Goal: Information Seeking & Learning: Learn about a topic

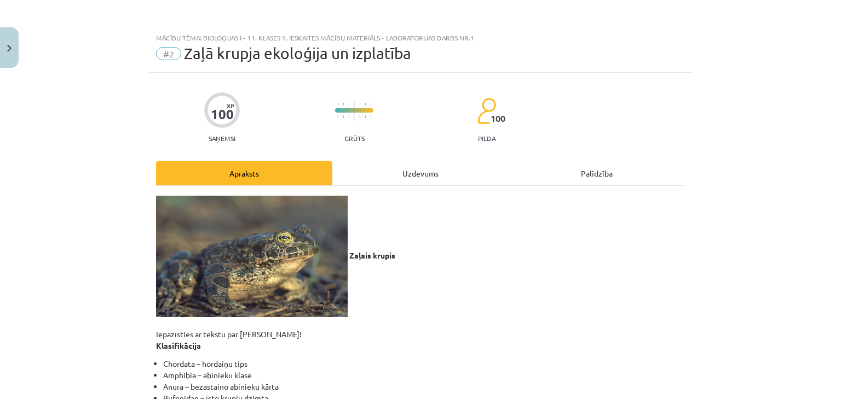
scroll to position [27, 0]
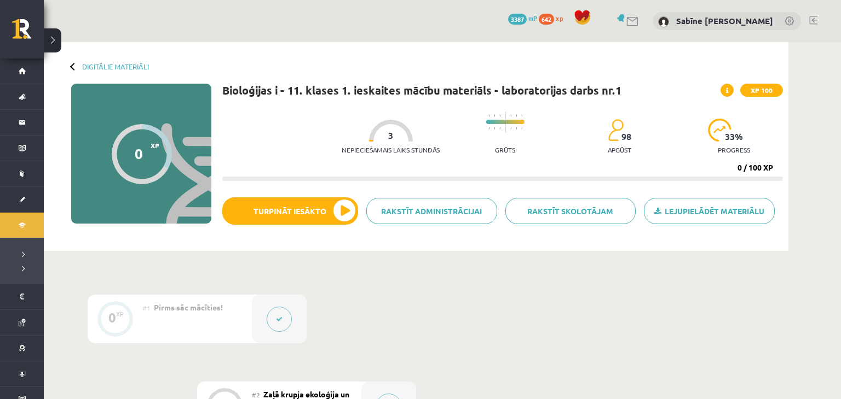
scroll to position [274, 0]
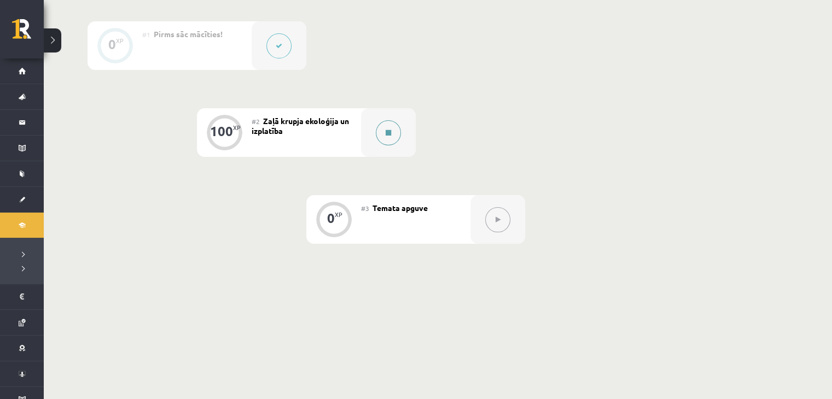
click at [379, 135] on button at bounding box center [388, 132] width 25 height 25
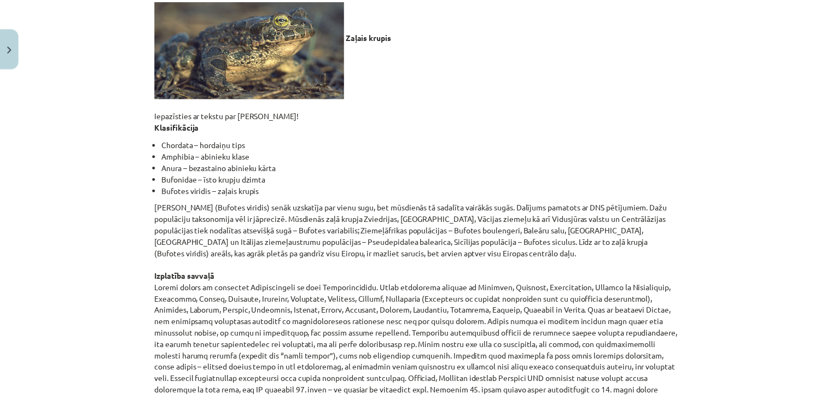
scroll to position [0, 0]
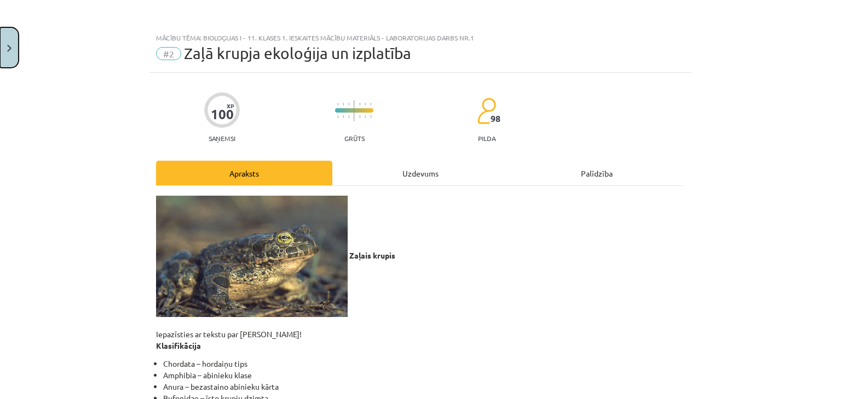
click at [13, 43] on button "Close" at bounding box center [9, 47] width 19 height 40
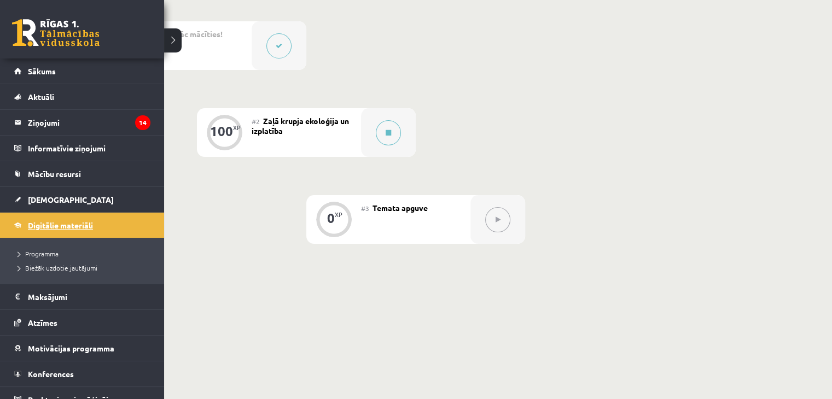
click at [34, 222] on span "Digitālie materiāli" at bounding box center [60, 226] width 65 height 10
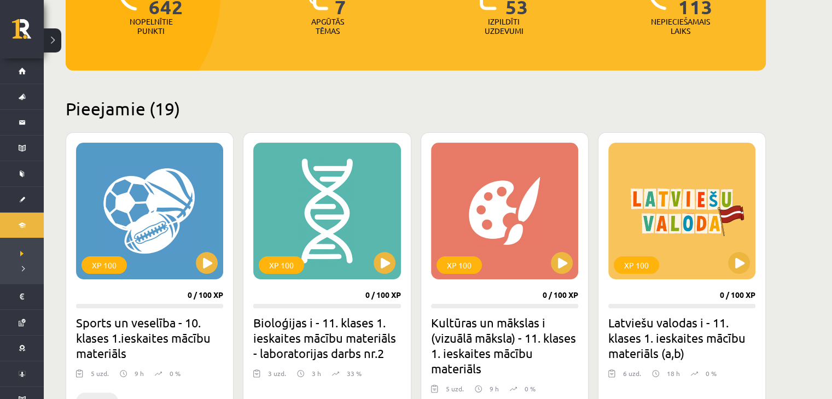
scroll to position [182, 0]
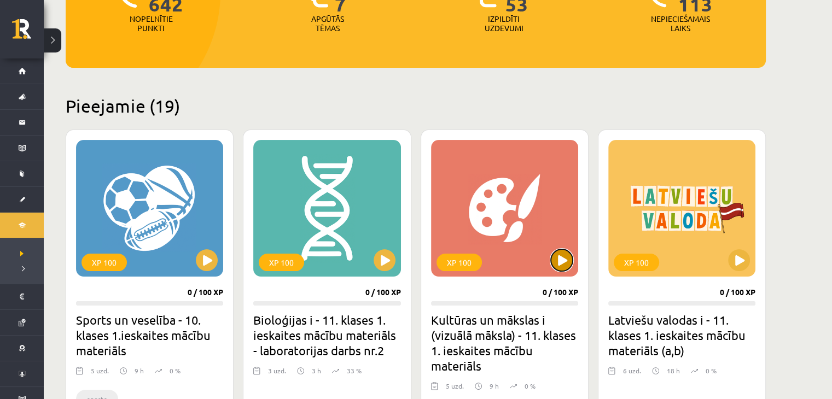
click at [569, 265] on button at bounding box center [562, 261] width 22 height 22
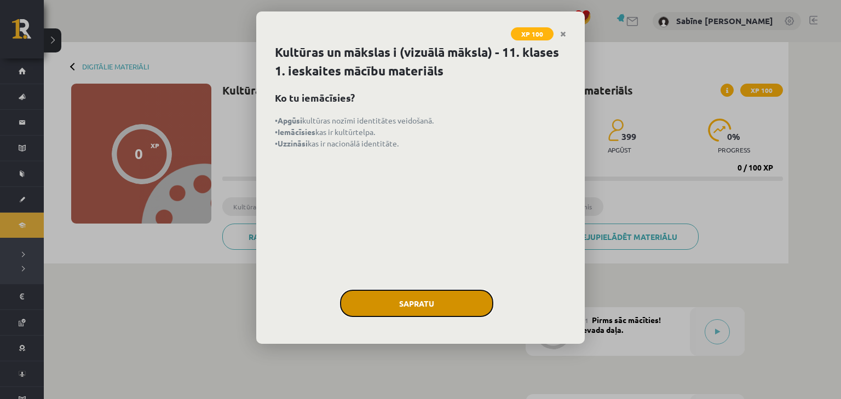
click at [462, 303] on button "Sapratu" at bounding box center [416, 303] width 153 height 27
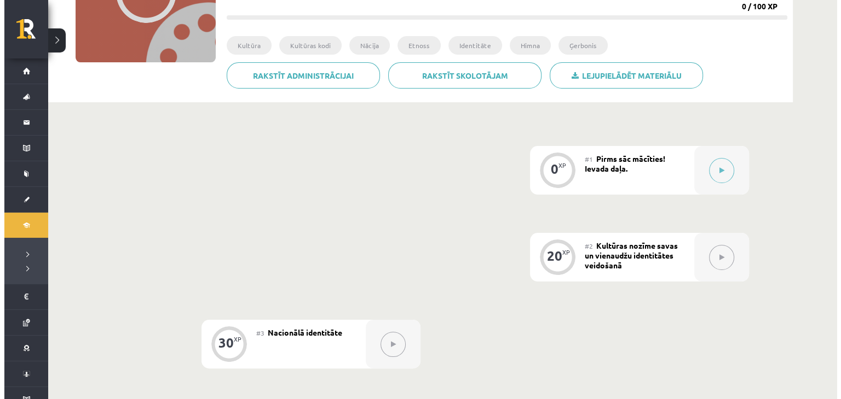
scroll to position [182, 0]
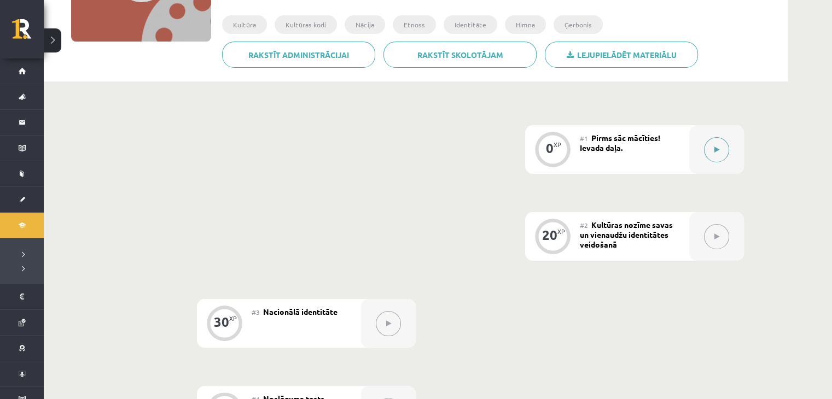
click at [719, 145] on button at bounding box center [716, 149] width 25 height 25
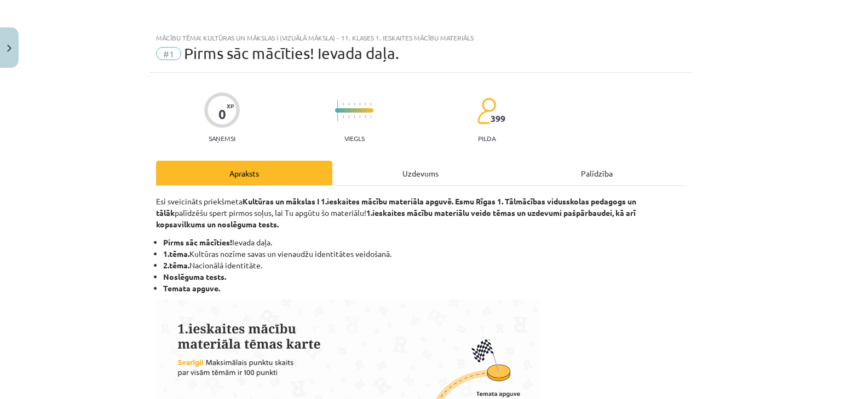
click at [375, 167] on div "Uzdevums" at bounding box center [420, 173] width 176 height 25
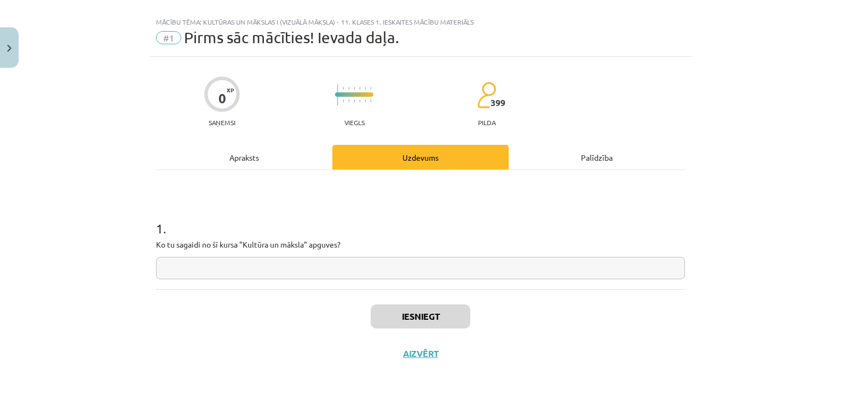
click at [383, 268] on input "text" at bounding box center [420, 268] width 529 height 22
type input "*"
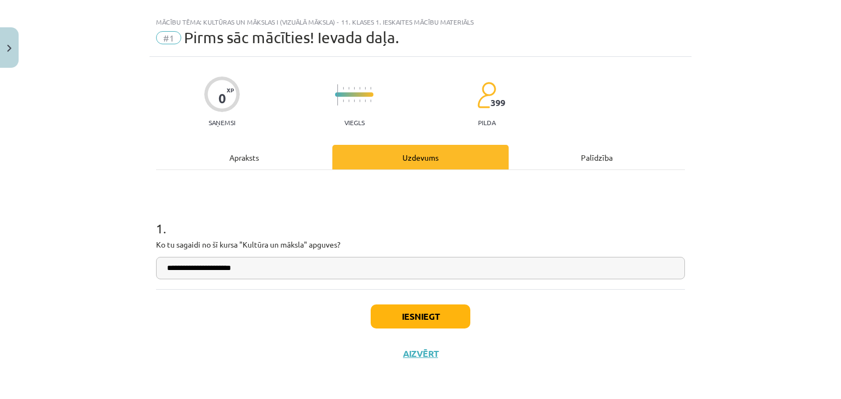
type input "**********"
click at [412, 311] on button "Iesniegt" at bounding box center [420, 317] width 100 height 24
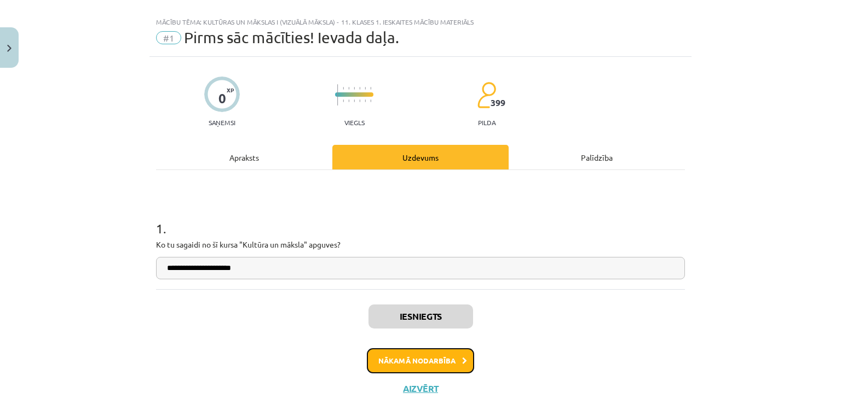
click at [418, 360] on button "Nākamā nodarbība" at bounding box center [420, 361] width 107 height 25
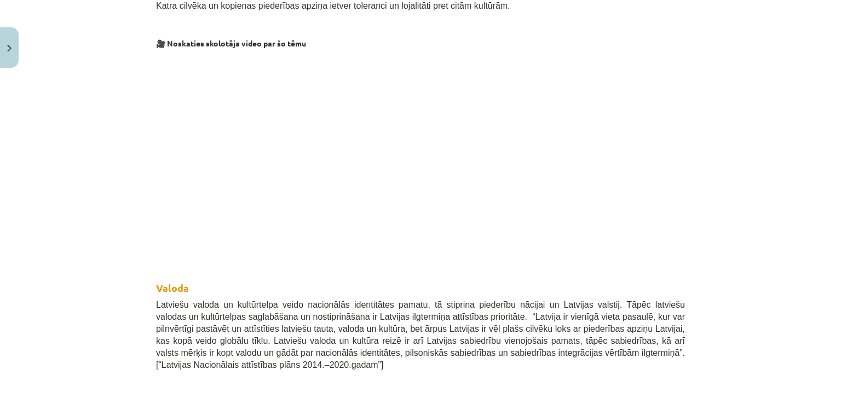
scroll to position [359, 0]
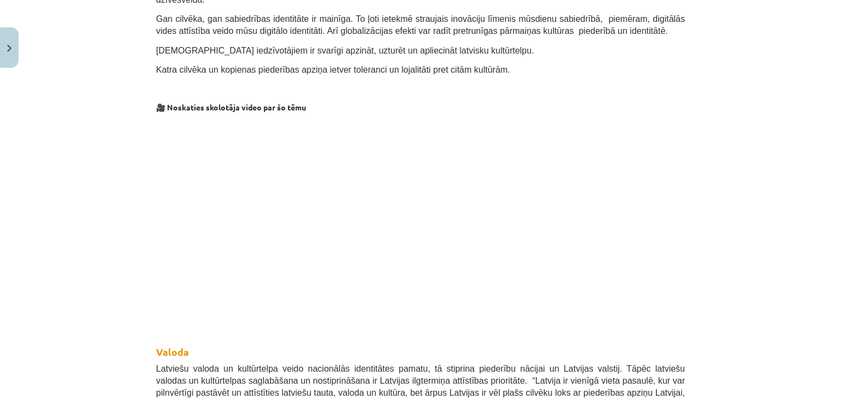
click at [703, 184] on div "Mācību tēma: Kultūras un mākslas i (vizuālā māksla) - 11. klases 1. ieskaites m…" at bounding box center [420, 199] width 841 height 399
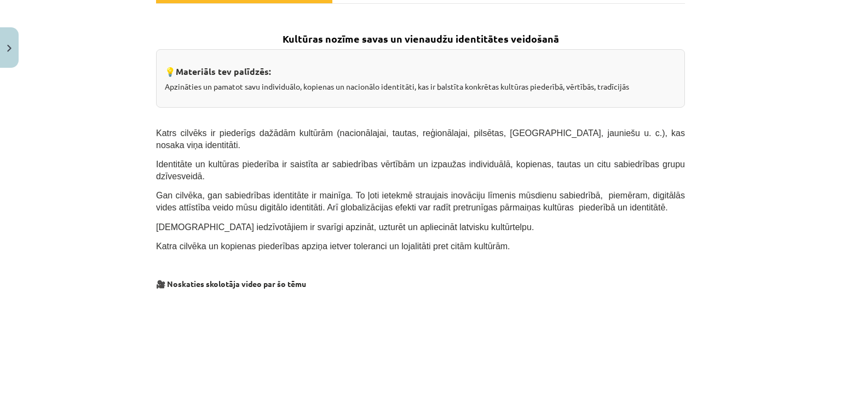
scroll to position [364, 0]
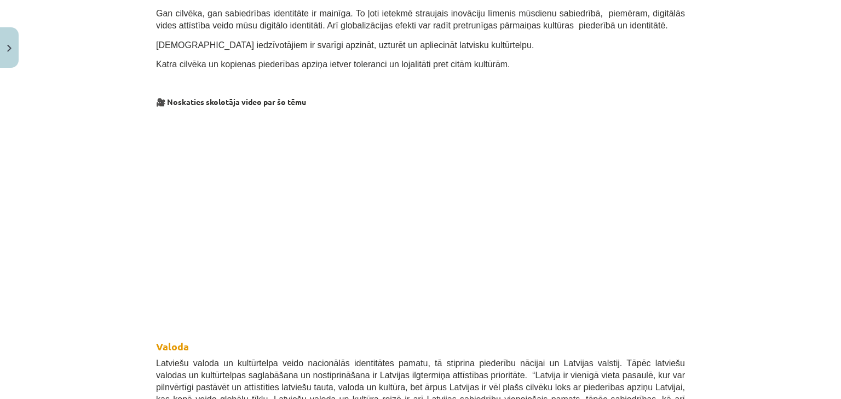
click at [773, 82] on div "Mācību tēma: Kultūras un mākslas i (vizuālā māksla) - 11. klases 1. ieskaites m…" at bounding box center [420, 199] width 841 height 399
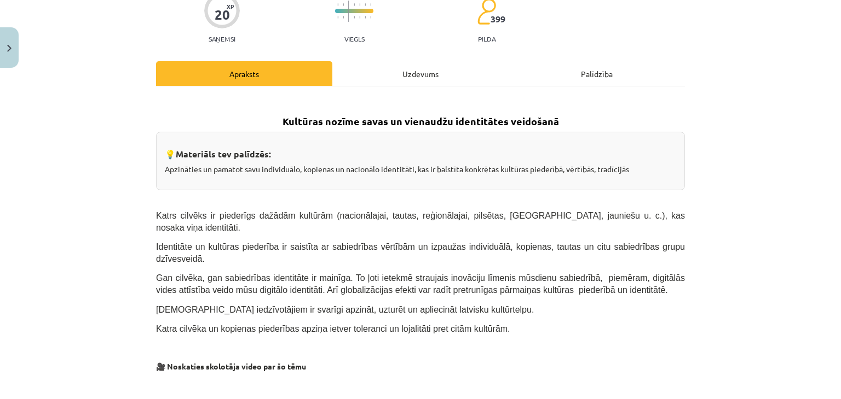
scroll to position [0, 0]
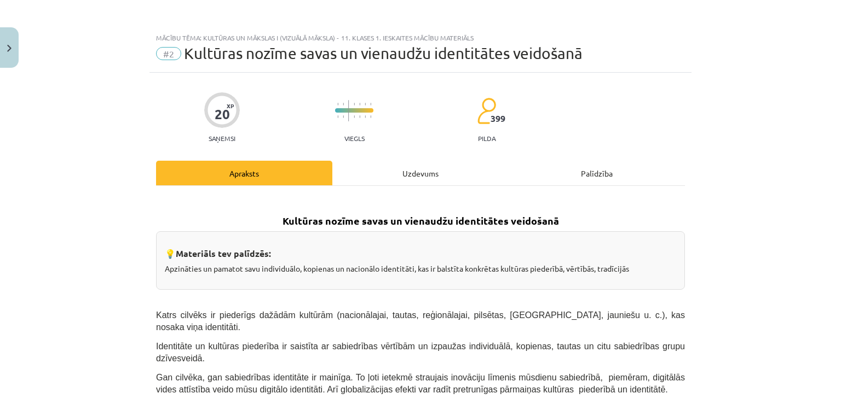
click at [420, 170] on div "Uzdevums" at bounding box center [420, 173] width 176 height 25
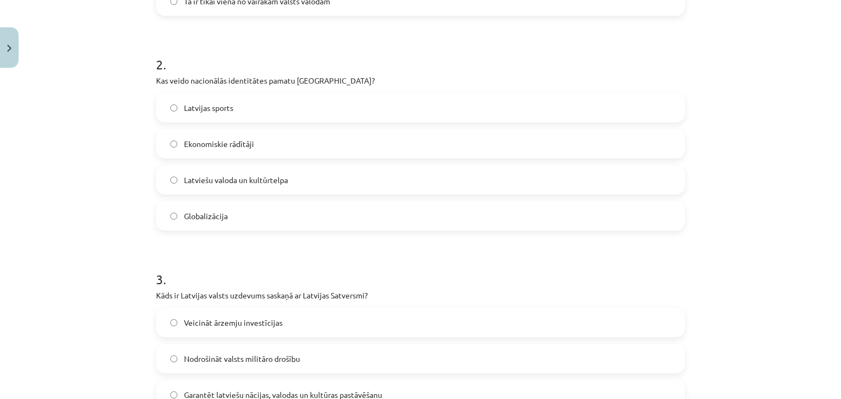
scroll to position [392, 0]
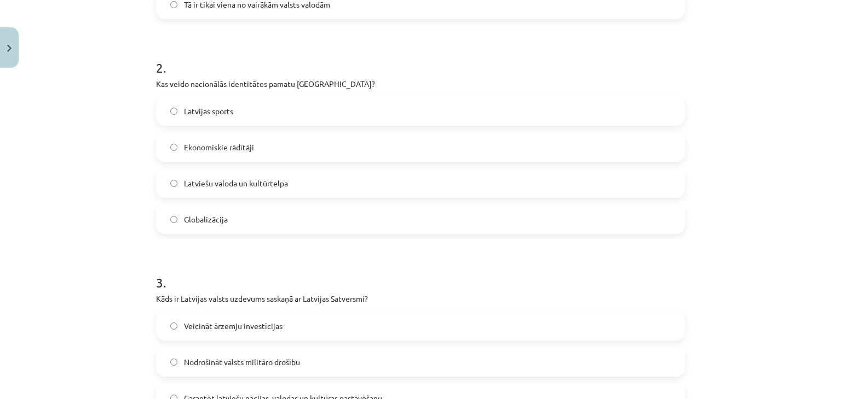
click at [424, 184] on label "Latviešu valoda un kultūrtelpa" at bounding box center [420, 183] width 526 height 27
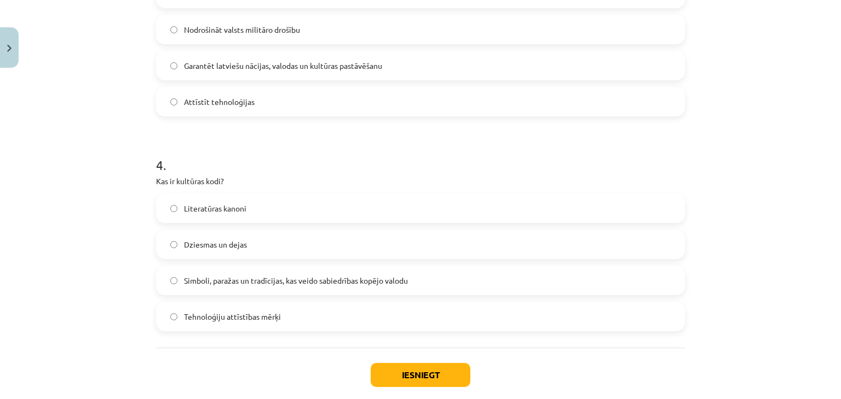
scroll to position [784, 0]
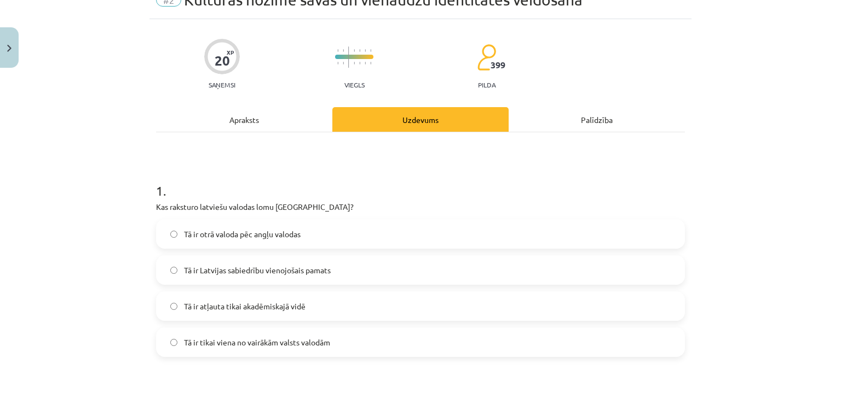
click at [258, 114] on div "Apraksts" at bounding box center [244, 119] width 176 height 25
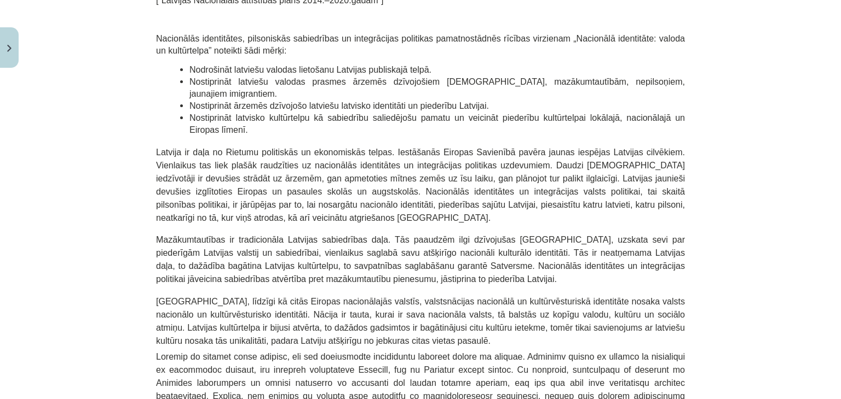
scroll to position [848, 0]
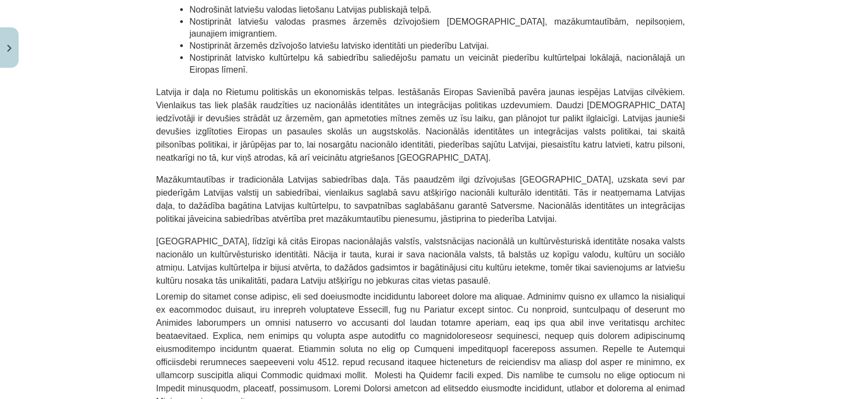
click at [721, 92] on div "Mācību tēma: Kultūras un mākslas i (vizuālā māksla) - 11. klases 1. ieskaites m…" at bounding box center [420, 199] width 841 height 399
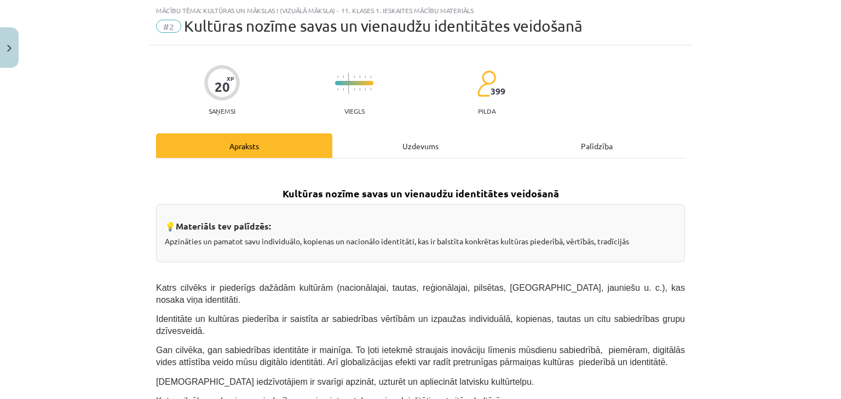
click at [420, 140] on div "Uzdevums" at bounding box center [420, 146] width 176 height 25
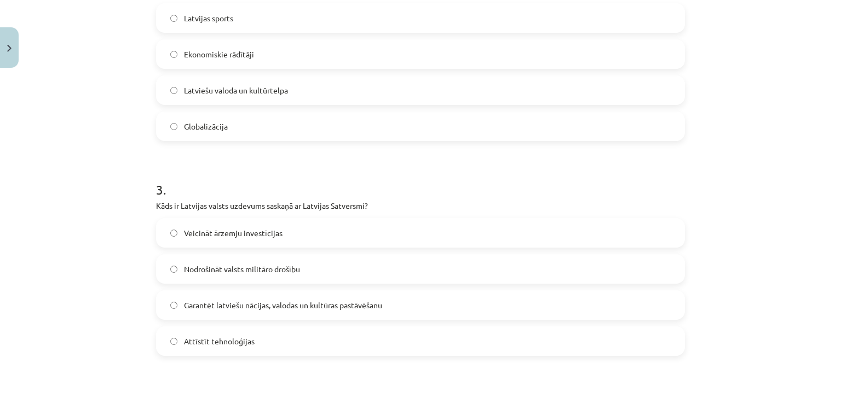
scroll to position [575, 0]
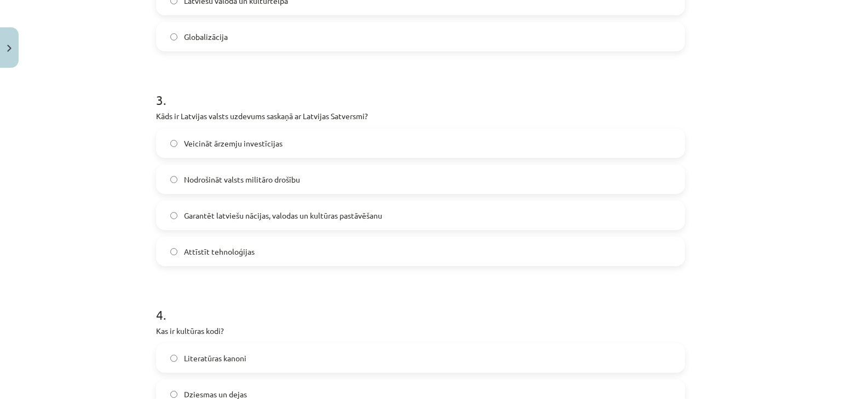
click at [352, 218] on span "Garantēt latviešu nācijas, valodas un kultūras pastāvēšanu" at bounding box center [283, 215] width 198 height 11
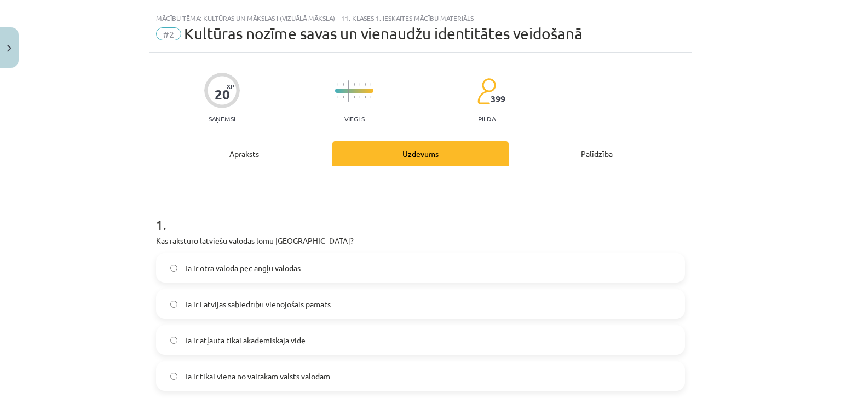
scroll to position [0, 0]
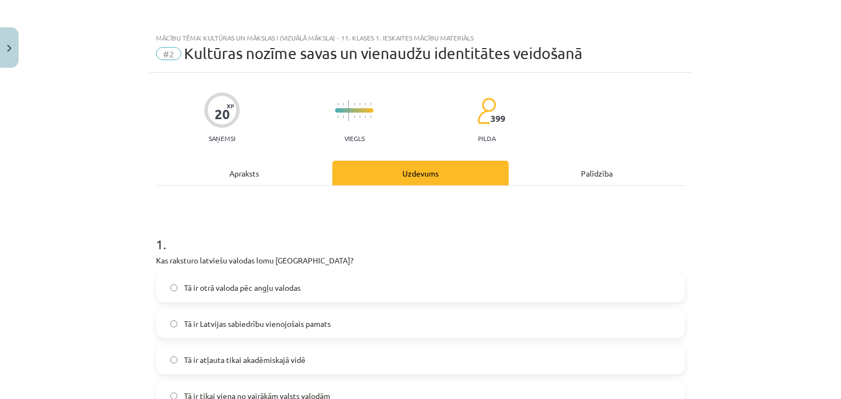
click at [281, 171] on div "Apraksts" at bounding box center [244, 173] width 176 height 25
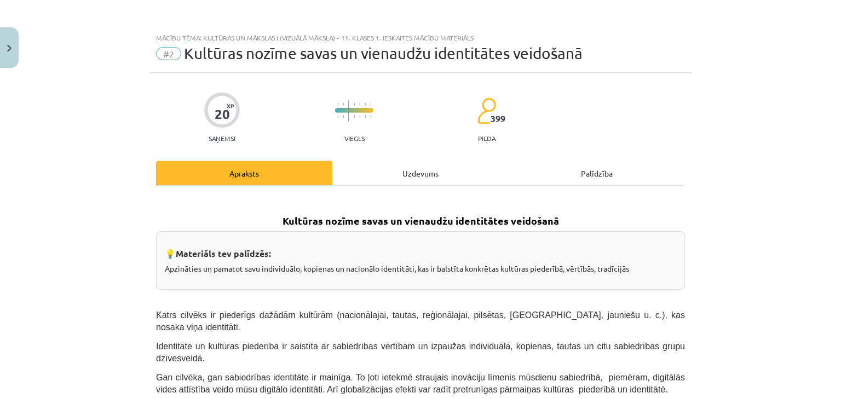
click at [390, 174] on div "Uzdevums" at bounding box center [420, 173] width 176 height 25
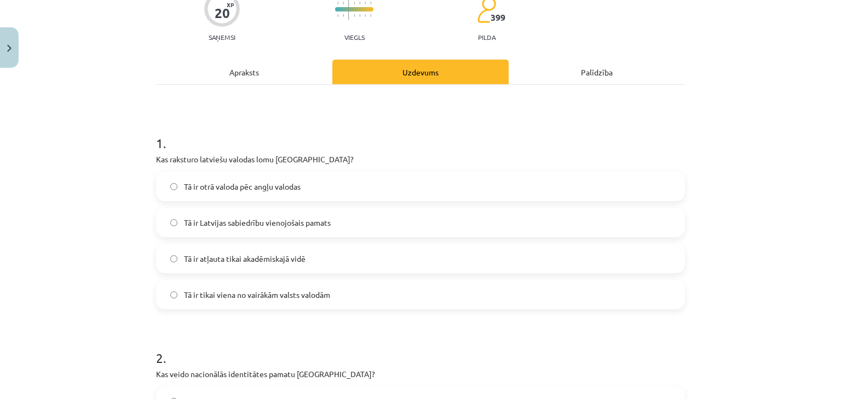
scroll to position [118, 0]
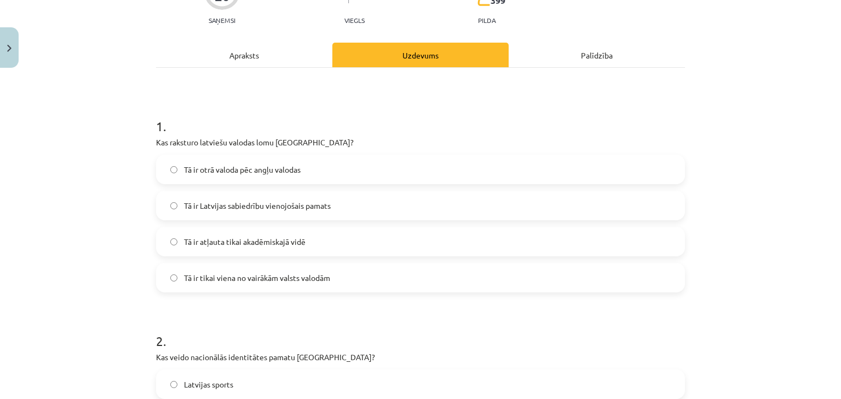
click at [320, 203] on span "Tā ir Latvijas sabiedrību vienojošais pamats" at bounding box center [257, 205] width 147 height 11
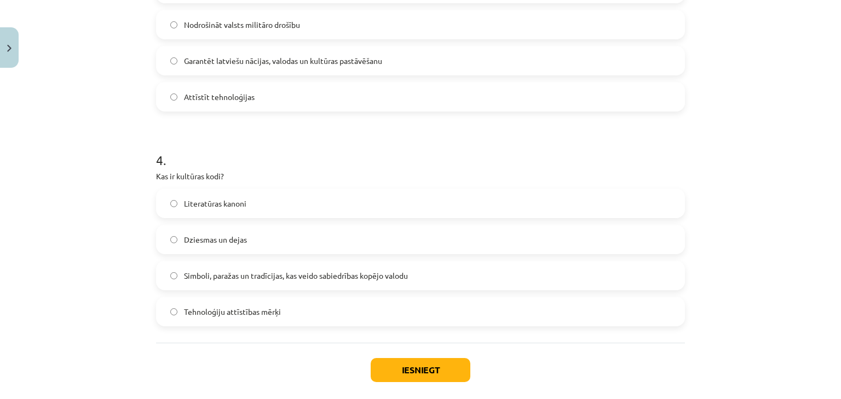
scroll to position [757, 0]
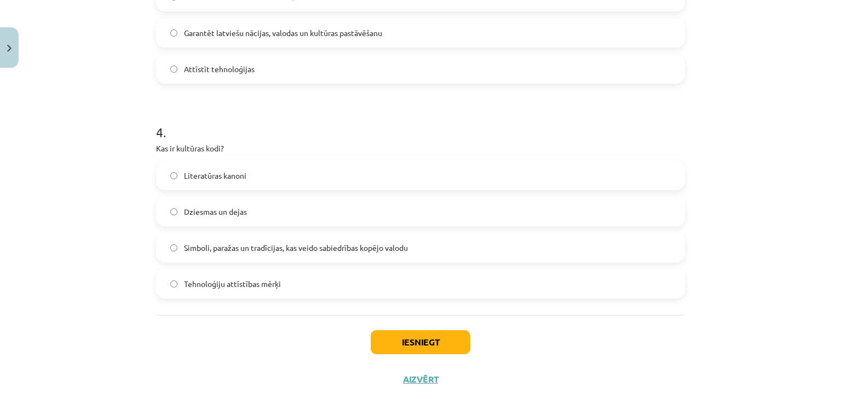
click at [357, 247] on span "Simboli, paražas un tradīcijas, kas veido sabiedrības kopējo valodu" at bounding box center [296, 247] width 224 height 11
click at [406, 337] on button "Iesniegt" at bounding box center [420, 343] width 100 height 24
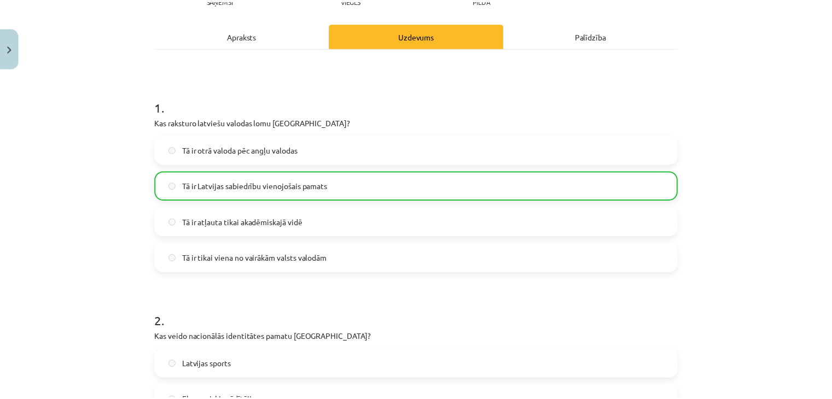
scroll to position [118, 0]
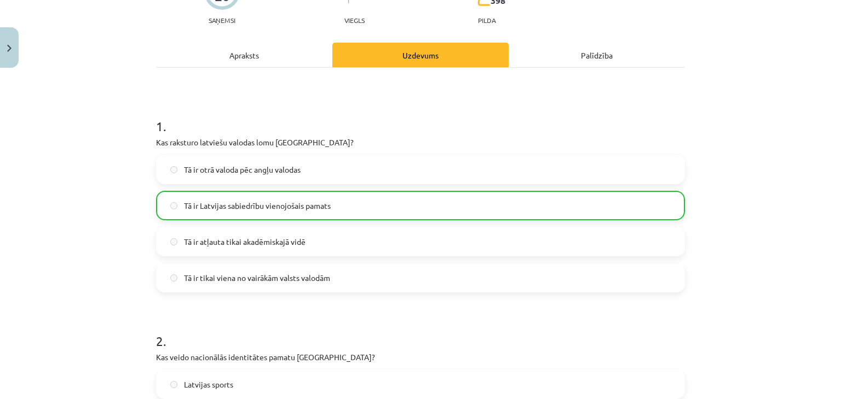
click at [19, 47] on div "Mācību tēma: Kultūras un mākslas i (vizuālā māksla) - 11. klases 1. ieskaites m…" at bounding box center [420, 199] width 841 height 399
click at [9, 48] on img "Close" at bounding box center [9, 48] width 4 height 7
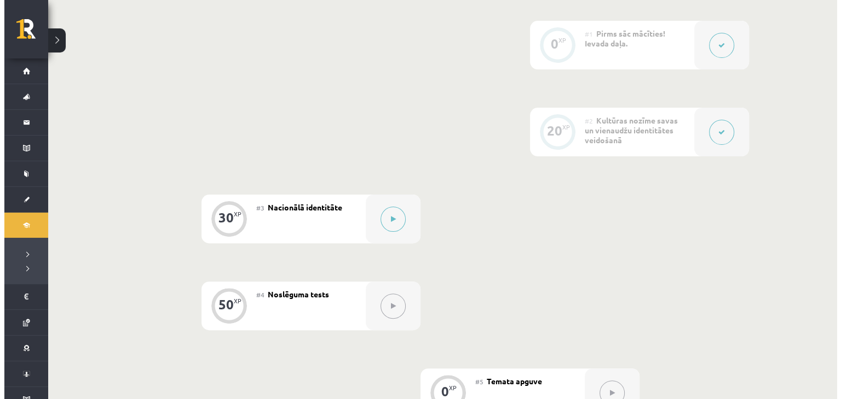
scroll to position [364, 0]
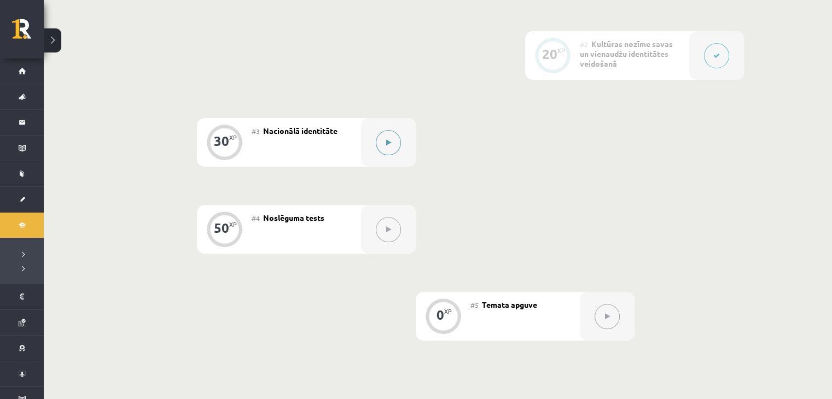
click at [387, 140] on icon at bounding box center [388, 143] width 5 height 7
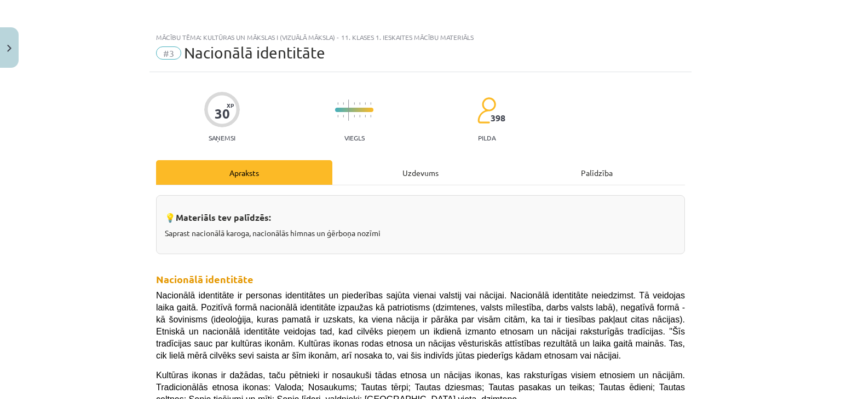
scroll to position [0, 0]
click at [397, 171] on div "Uzdevums" at bounding box center [420, 173] width 176 height 25
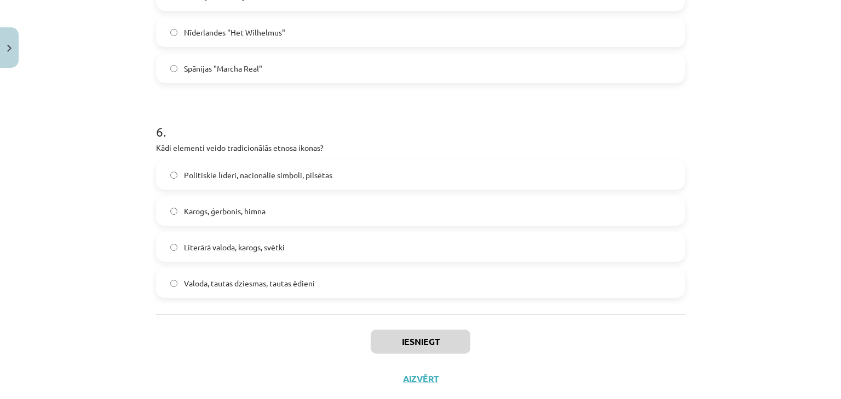
scroll to position [1213, 0]
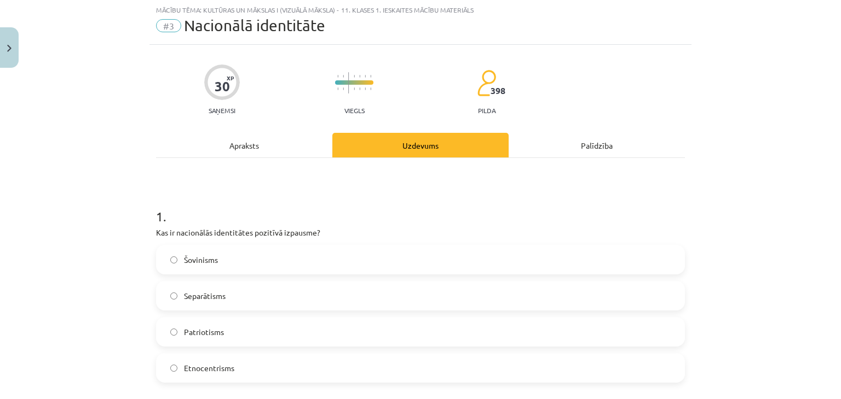
click at [281, 151] on div "Apraksts" at bounding box center [244, 145] width 176 height 25
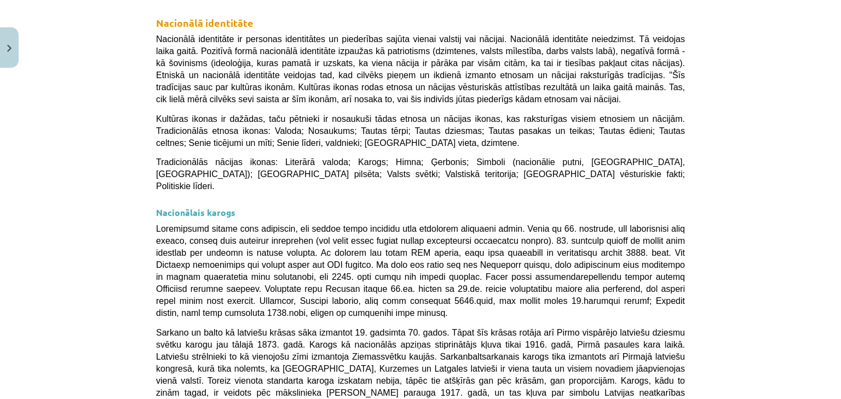
scroll to position [263, 0]
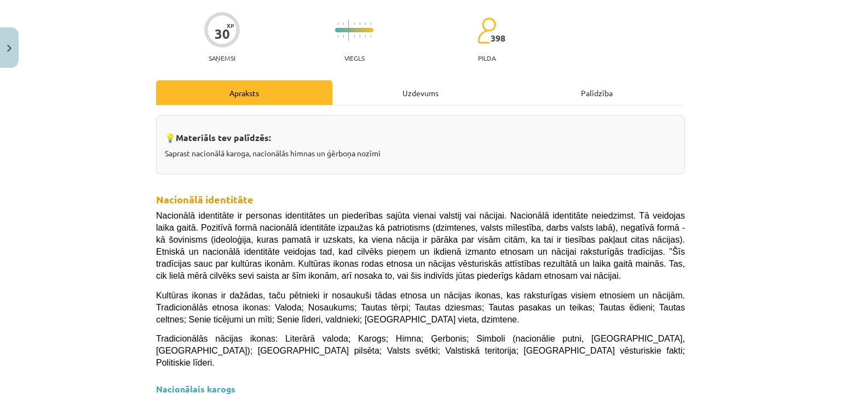
click at [385, 89] on div "Uzdevums" at bounding box center [420, 92] width 176 height 25
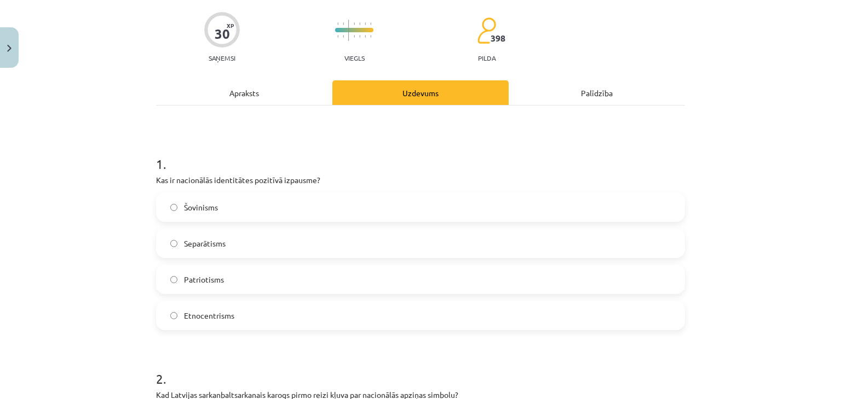
scroll to position [27, 0]
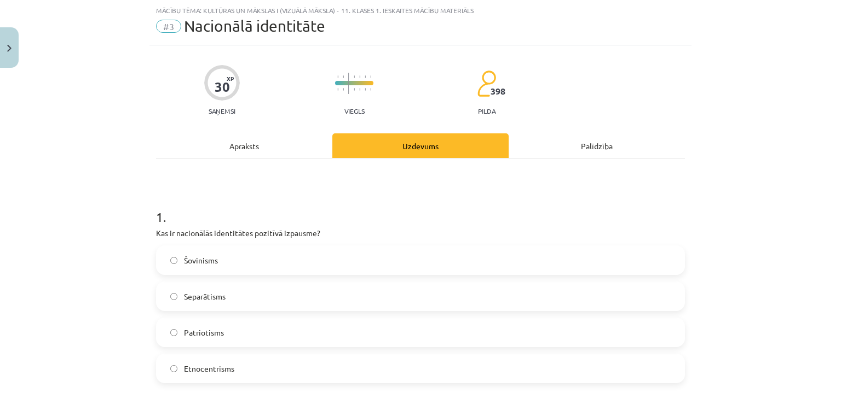
click at [263, 332] on label "Patriotisms" at bounding box center [420, 332] width 526 height 27
click at [257, 144] on div "Apraksts" at bounding box center [244, 146] width 176 height 25
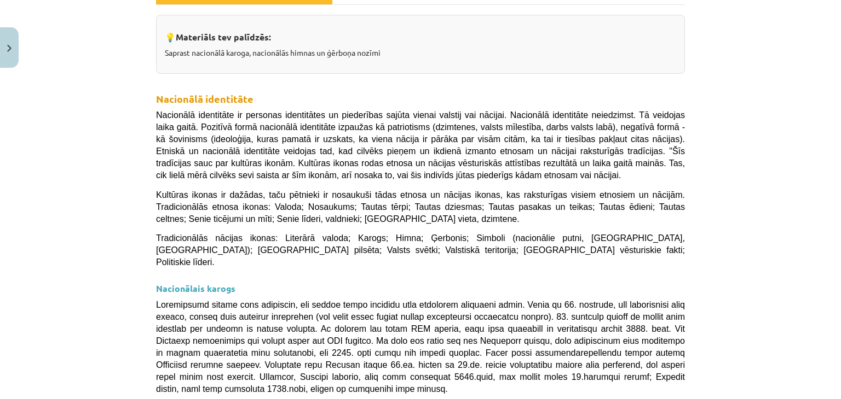
scroll to position [210, 0]
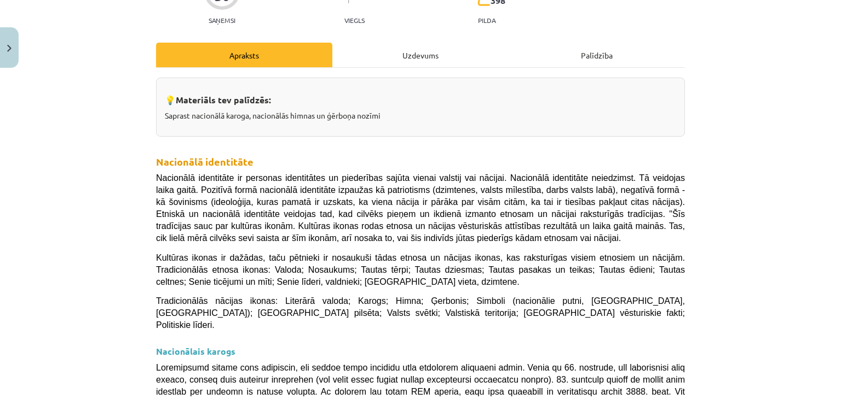
click at [403, 61] on div "Uzdevums" at bounding box center [420, 55] width 176 height 25
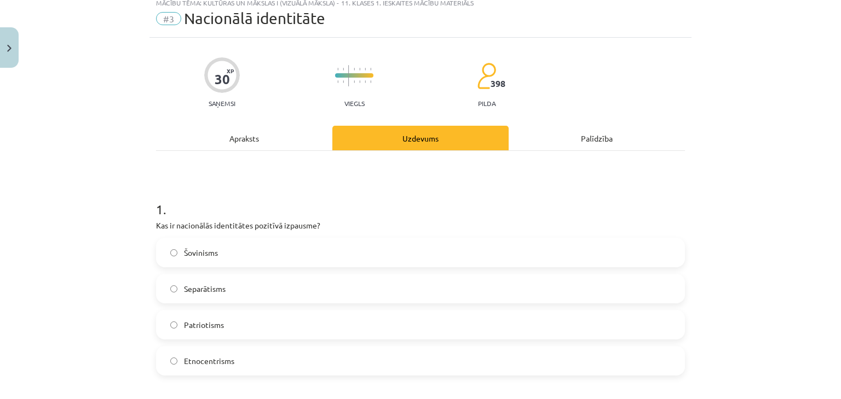
scroll to position [0, 0]
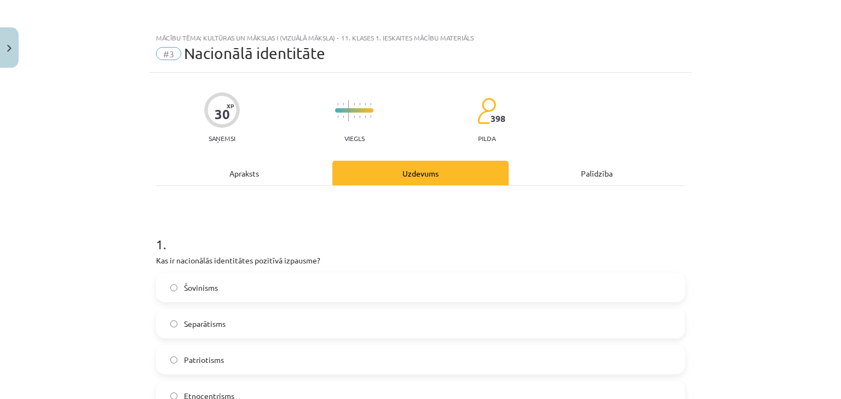
click at [234, 176] on div "Apraksts" at bounding box center [244, 173] width 176 height 25
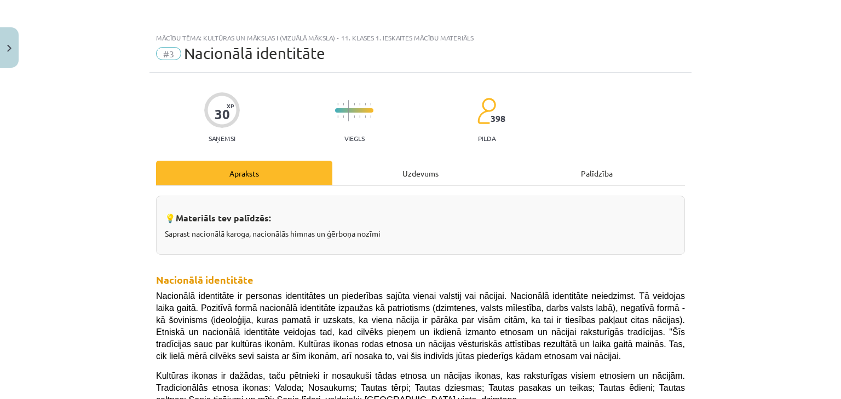
click at [396, 173] on div "Uzdevums" at bounding box center [420, 173] width 176 height 25
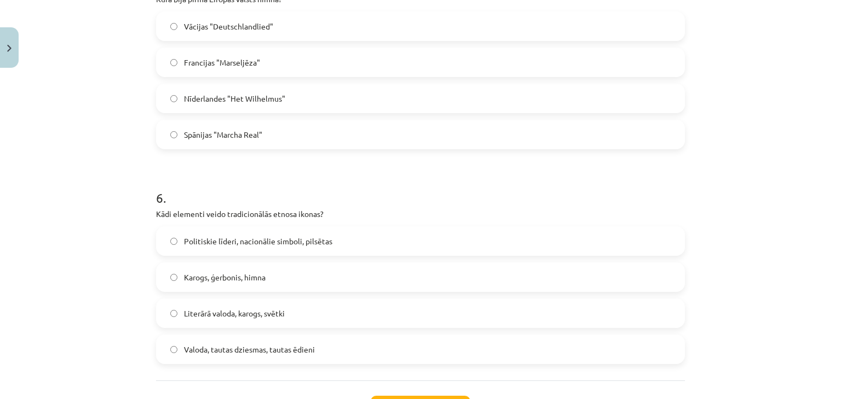
scroll to position [1213, 0]
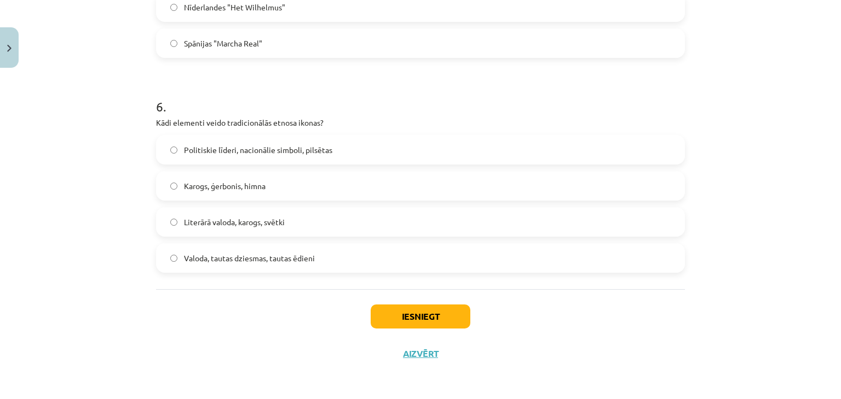
click at [364, 150] on label "Politiskie līderi, nacionālie simboli, pilsētas" at bounding box center [420, 149] width 526 height 27
click at [300, 258] on span "Valoda, tautas dziesmas, tautas ēdieni" at bounding box center [249, 258] width 131 height 11
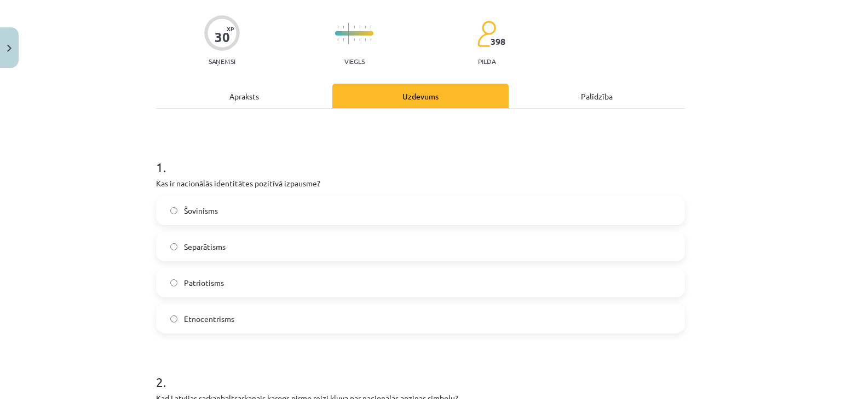
scroll to position [0, 0]
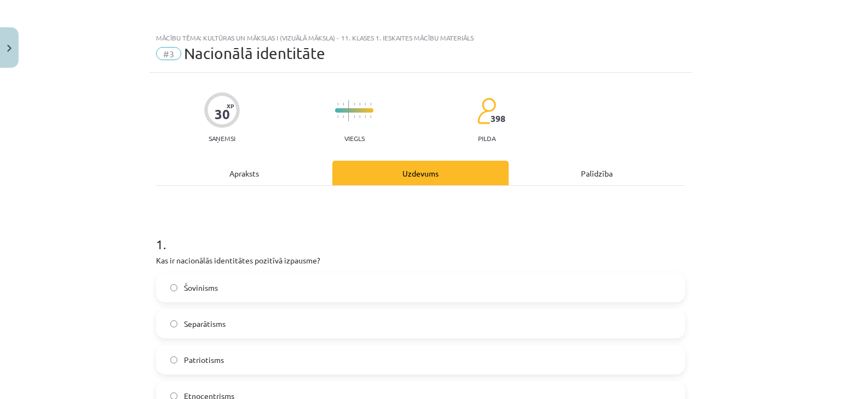
click at [272, 177] on div "Apraksts" at bounding box center [244, 173] width 176 height 25
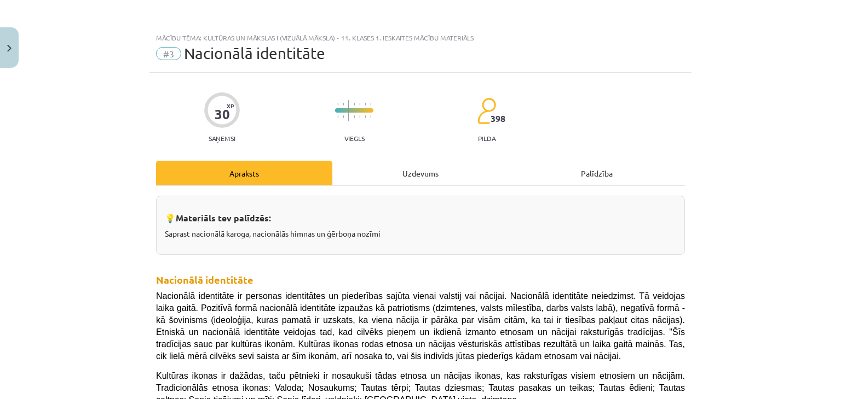
click at [413, 179] on div "Uzdevums" at bounding box center [420, 173] width 176 height 25
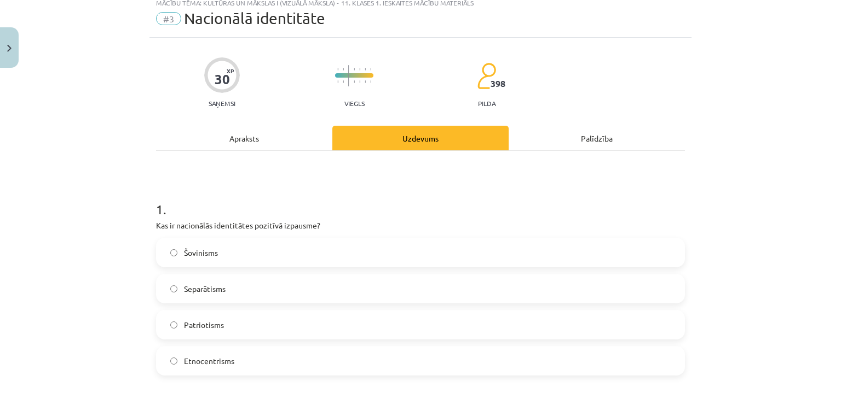
scroll to position [28, 0]
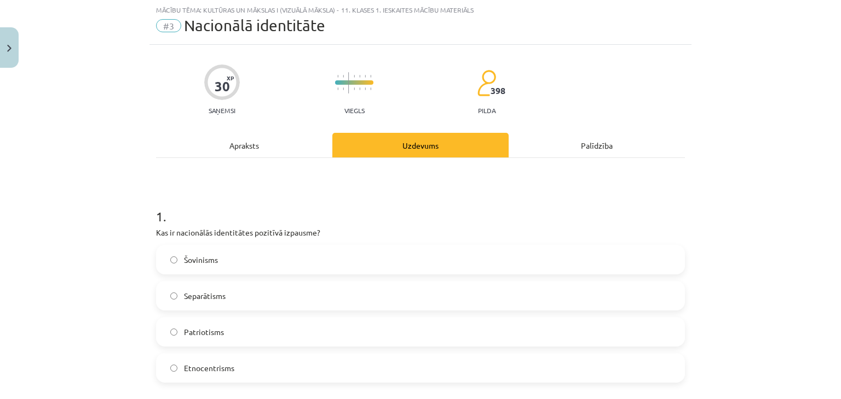
click at [256, 145] on div "Apraksts" at bounding box center [244, 145] width 176 height 25
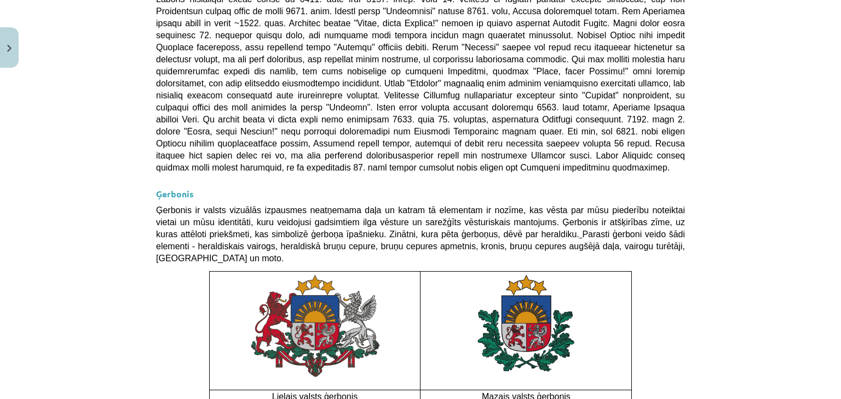
scroll to position [816, 0]
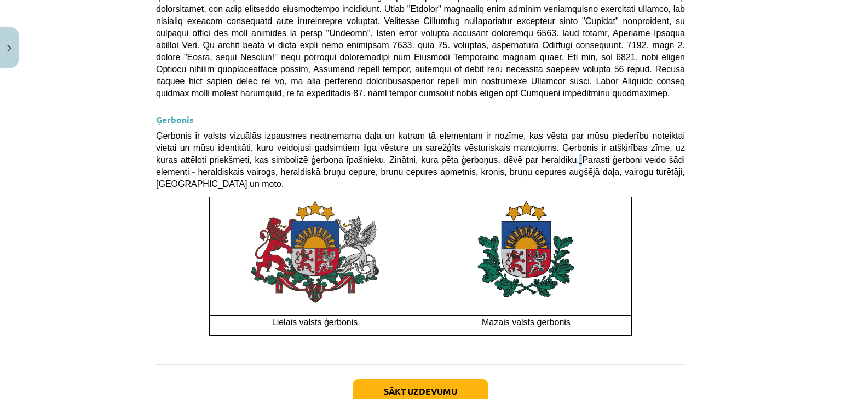
click at [435, 131] on span "Ģerbonis ir valsts vizuālās izpausmes neatņemama daļa un katram tā elementam ir…" at bounding box center [420, 159] width 529 height 57
click at [454, 131] on span "Ģerbonis ir valsts vizuālās izpausmes neatņemama daļa un katram tā elementam ir…" at bounding box center [420, 159] width 529 height 57
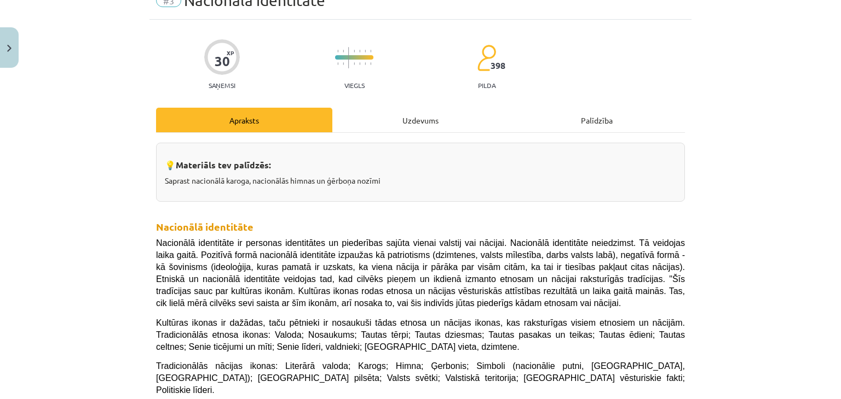
scroll to position [0, 0]
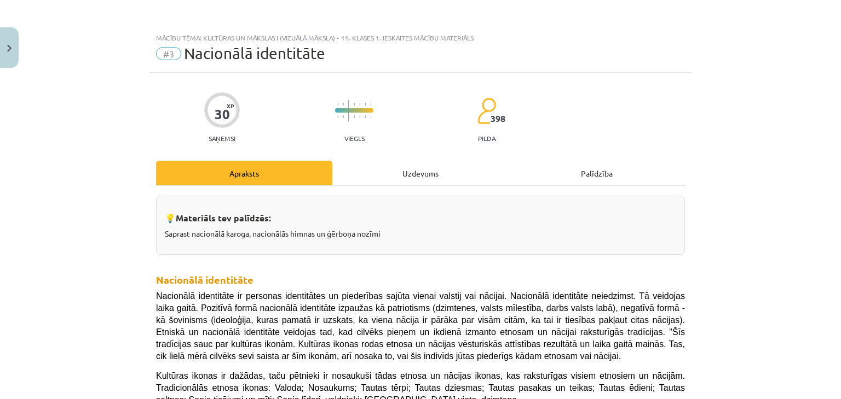
click at [406, 173] on div "Uzdevums" at bounding box center [420, 173] width 176 height 25
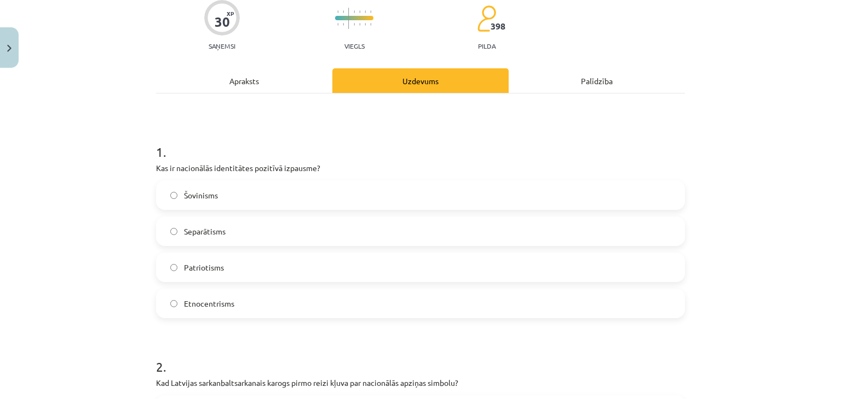
scroll to position [27, 0]
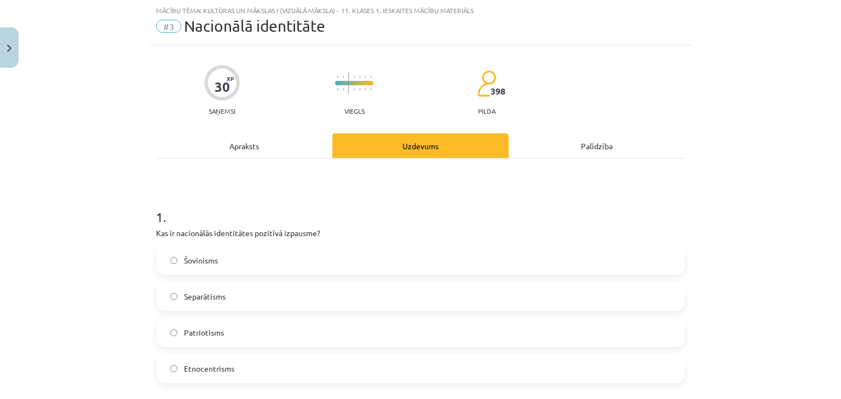
click at [254, 138] on div "Apraksts" at bounding box center [244, 146] width 176 height 25
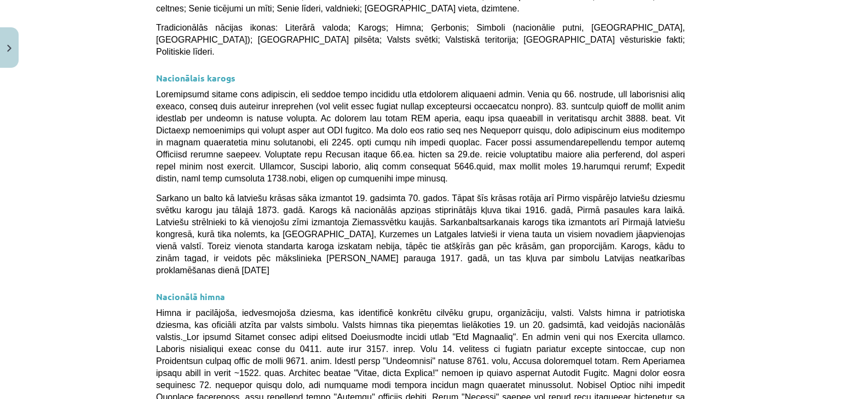
scroll to position [0, 0]
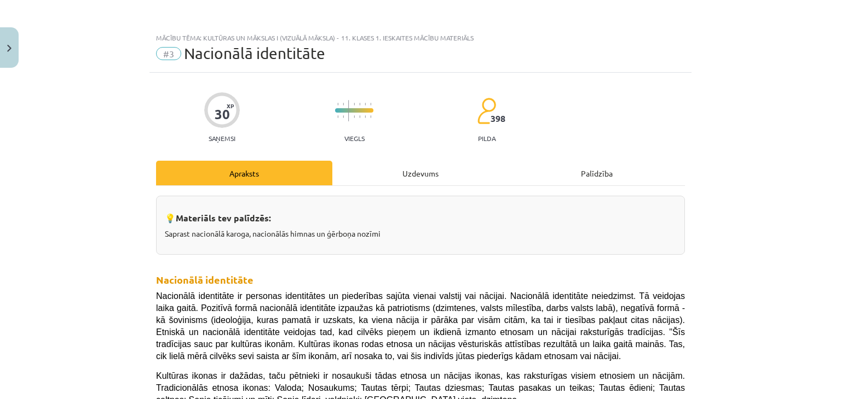
click at [418, 170] on div "Uzdevums" at bounding box center [420, 173] width 176 height 25
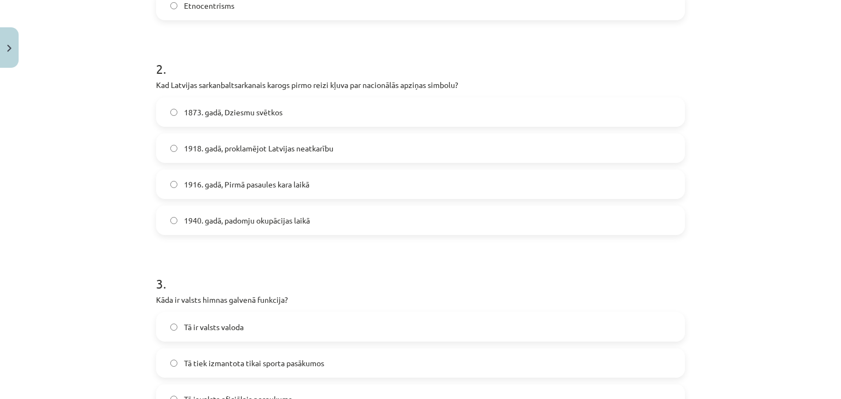
scroll to position [392, 0]
click at [247, 187] on span "1916. gadā, Pirmā pasaules kara laikā" at bounding box center [246, 183] width 125 height 11
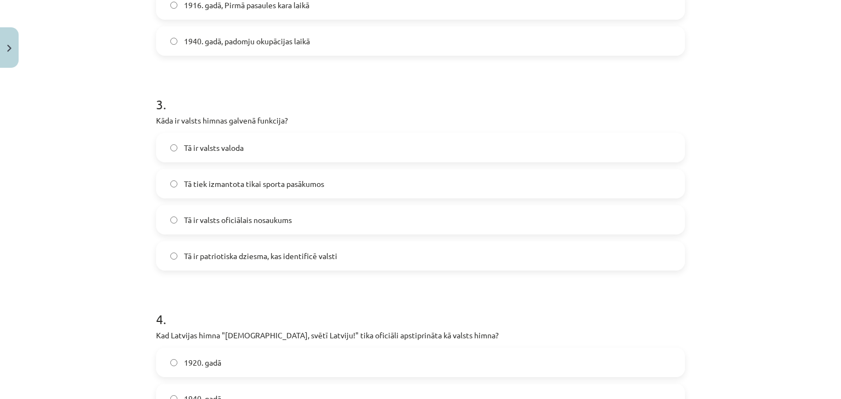
scroll to position [575, 0]
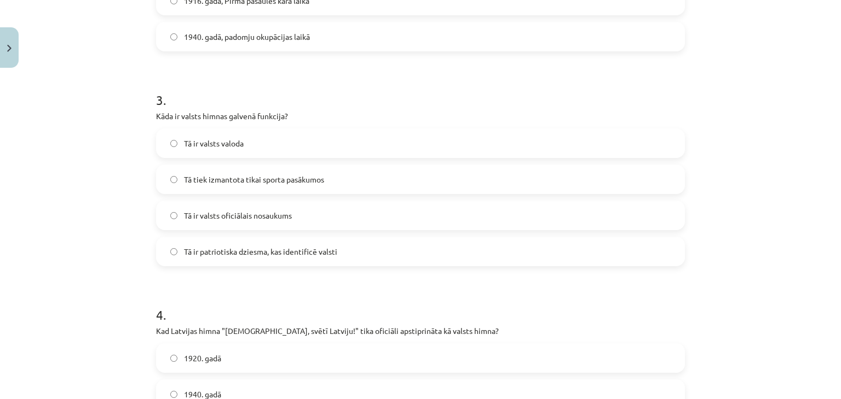
click at [392, 254] on label "Tā ir patriotiska dziesma, kas identificē valsti" at bounding box center [420, 251] width 526 height 27
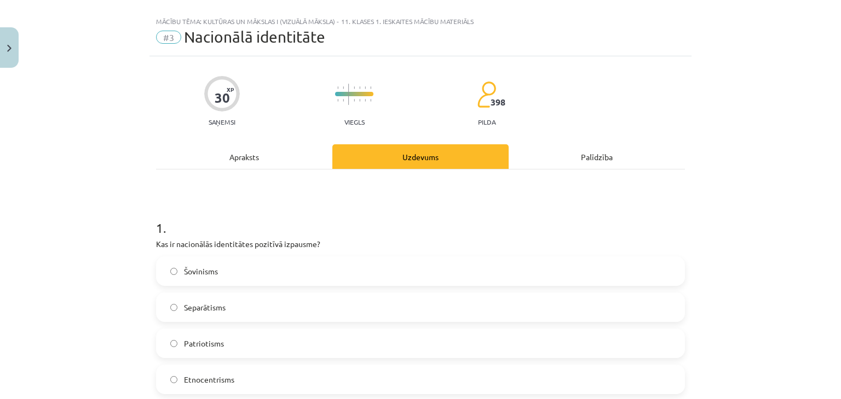
scroll to position [0, 0]
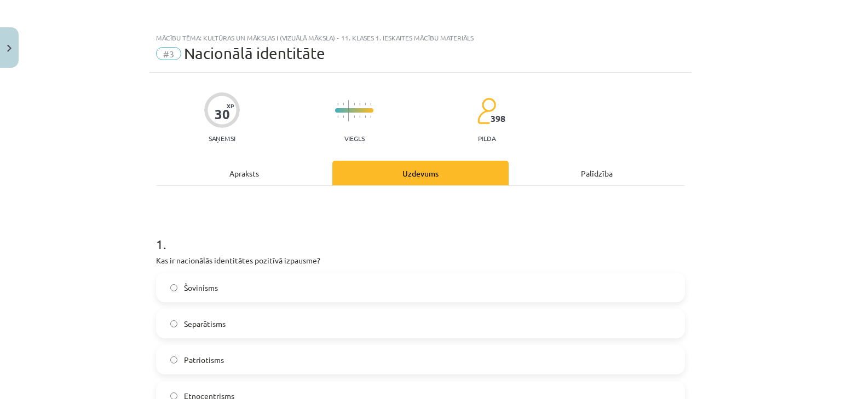
click at [280, 177] on div "Apraksts" at bounding box center [244, 173] width 176 height 25
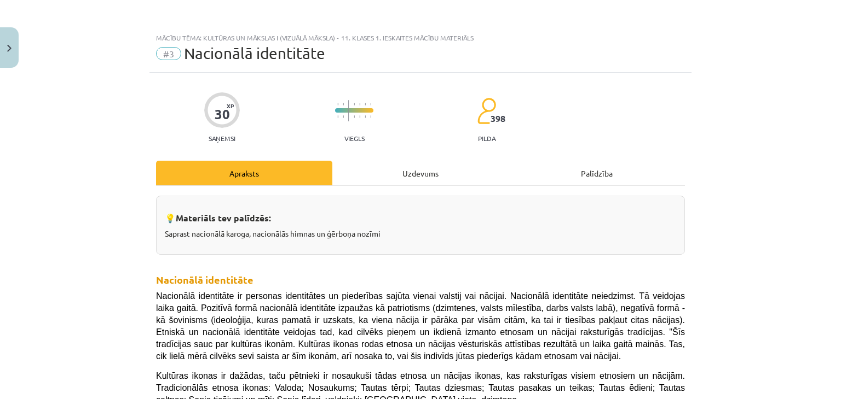
click at [387, 166] on div "Uzdevums" at bounding box center [420, 173] width 176 height 25
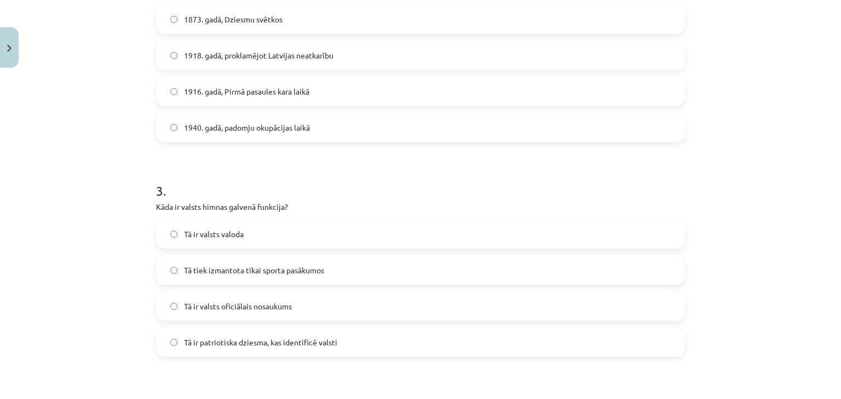
scroll to position [757, 0]
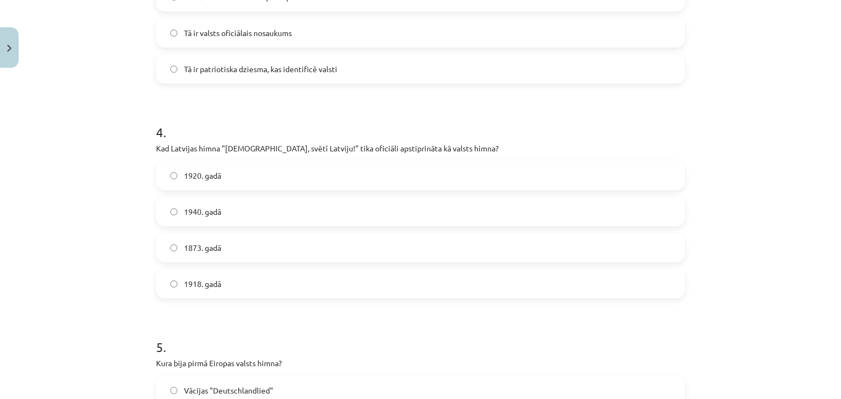
click at [224, 285] on label "1918. gadā" at bounding box center [420, 283] width 526 height 27
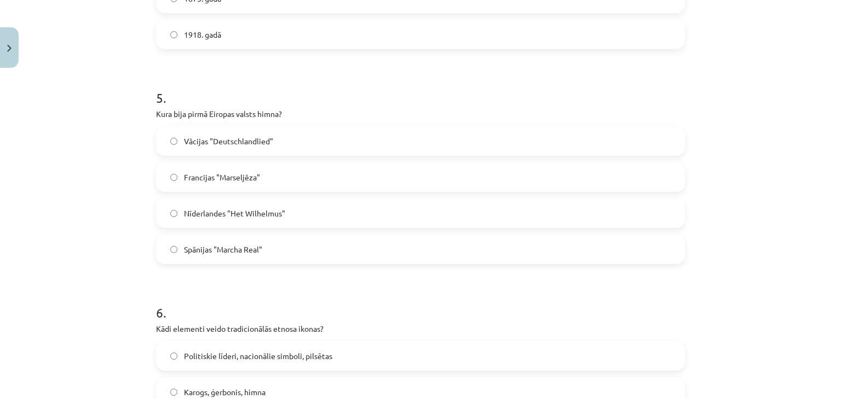
scroll to position [1031, 0]
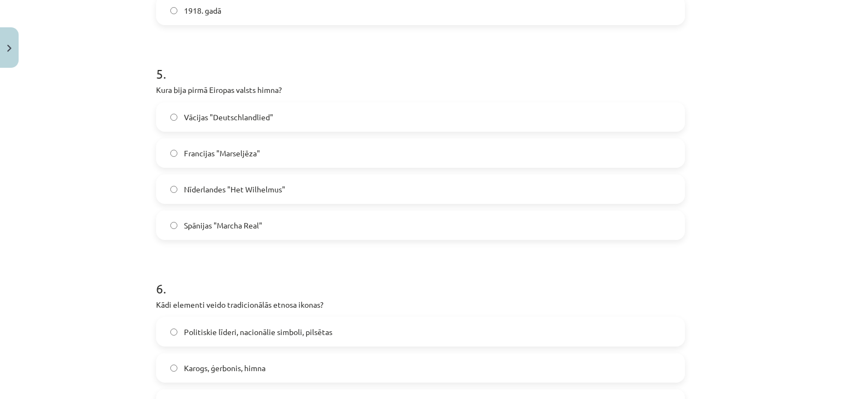
click at [248, 187] on span "Nīderlandes "Het Wilhelmus"" at bounding box center [234, 189] width 101 height 11
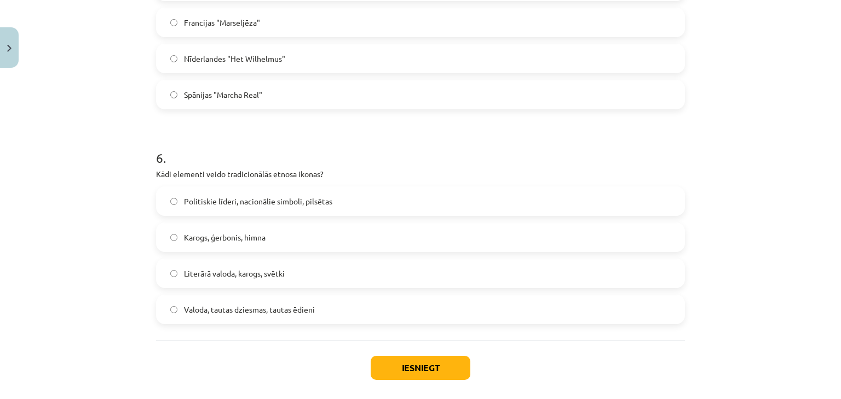
scroll to position [1213, 0]
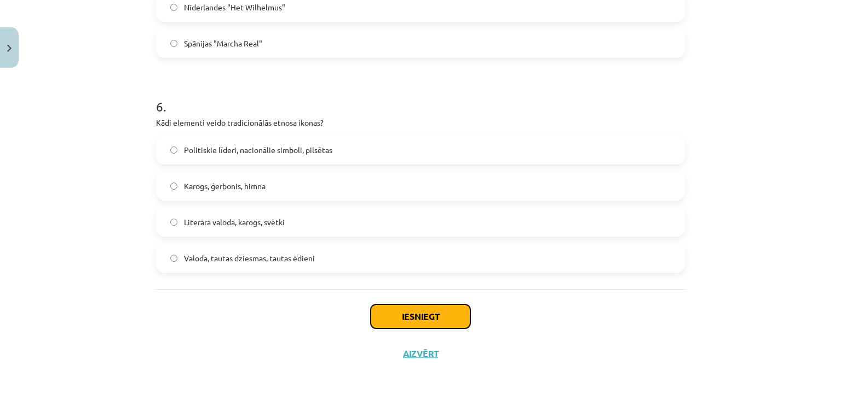
click at [403, 312] on button "Iesniegt" at bounding box center [420, 317] width 100 height 24
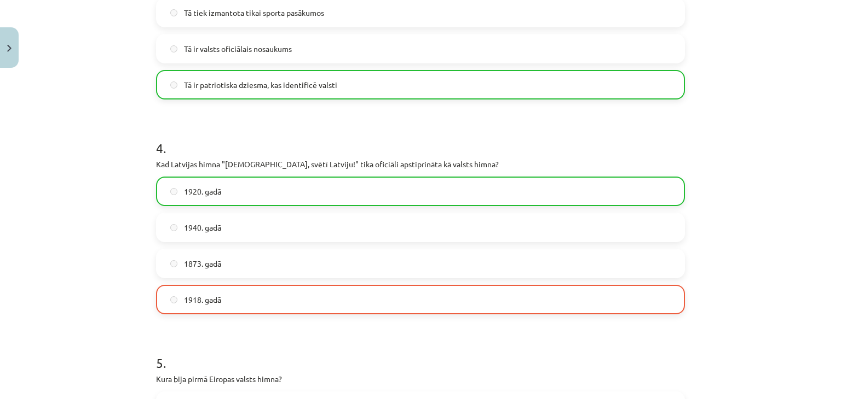
scroll to position [757, 0]
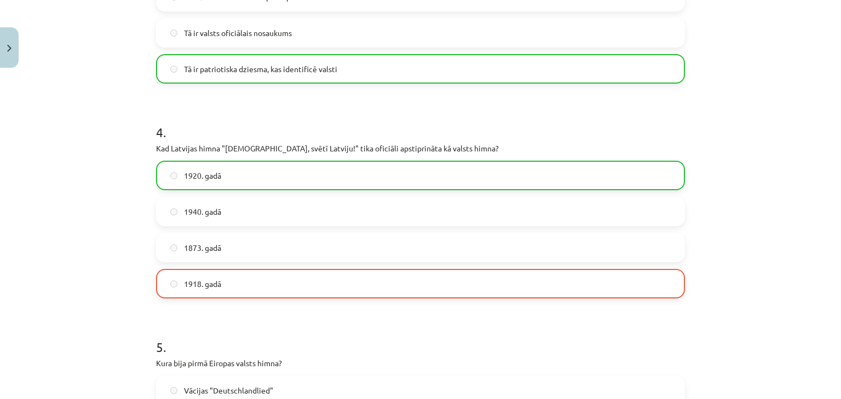
click at [280, 280] on label "1918. gadā" at bounding box center [420, 283] width 526 height 27
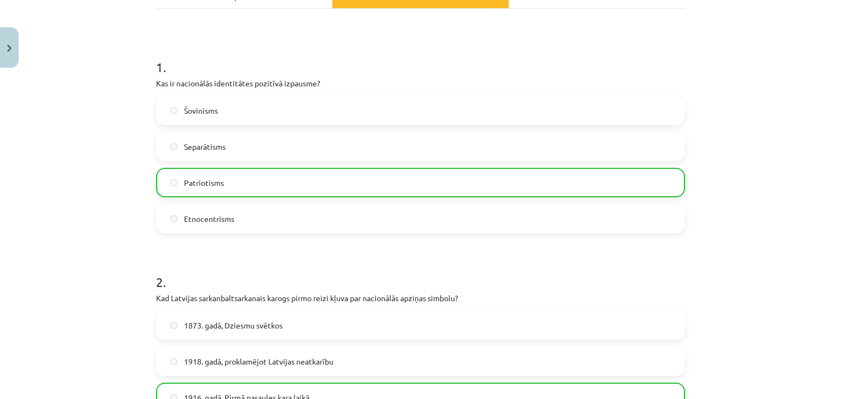
scroll to position [119, 0]
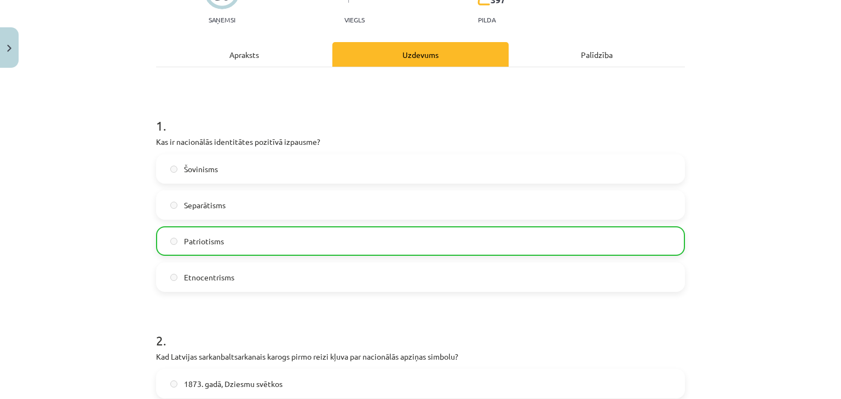
click at [250, 55] on div "Apraksts" at bounding box center [244, 54] width 176 height 25
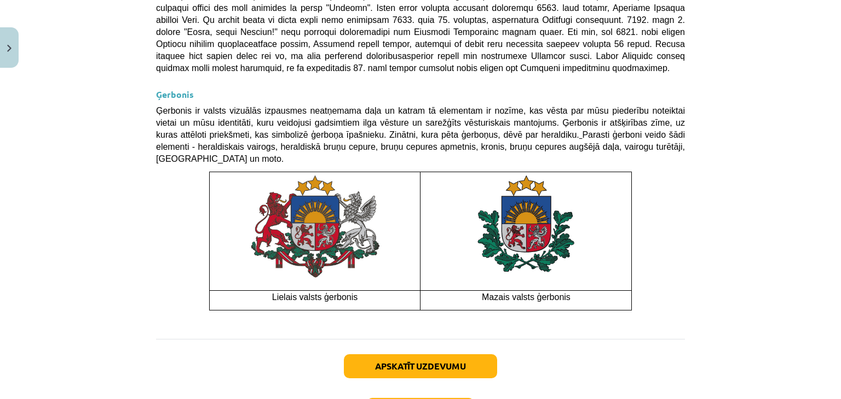
scroll to position [851, 0]
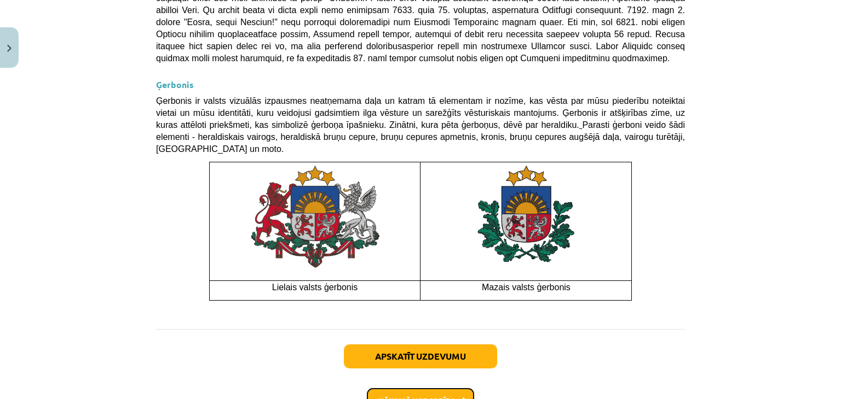
click at [430, 389] on button "Nākamā nodarbība" at bounding box center [420, 401] width 107 height 25
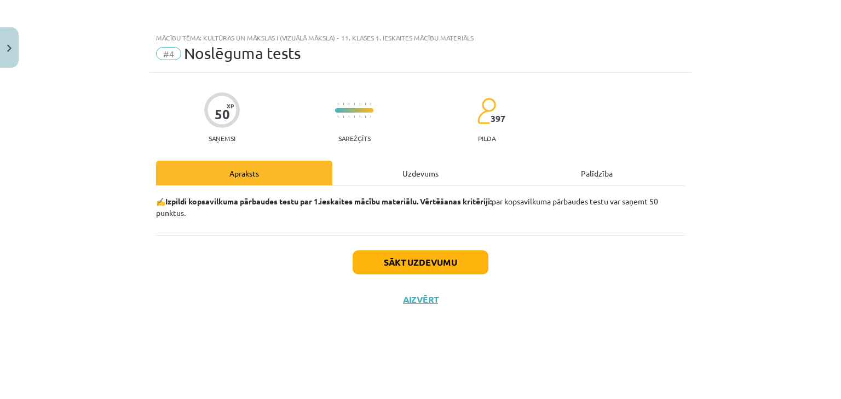
click at [392, 173] on div "Uzdevums" at bounding box center [420, 173] width 176 height 25
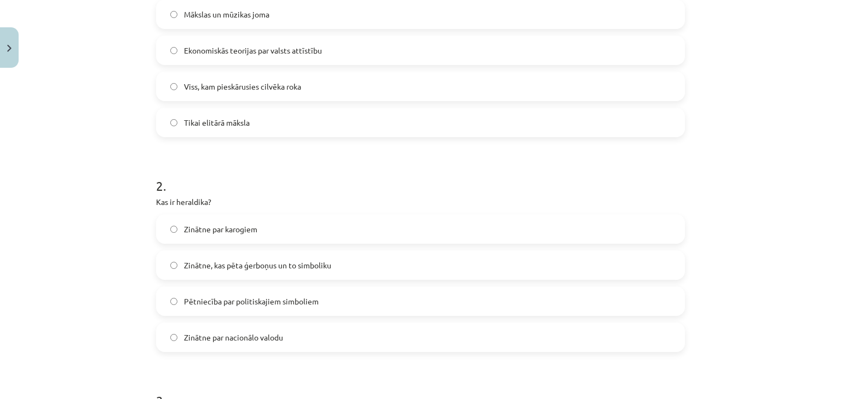
scroll to position [182, 0]
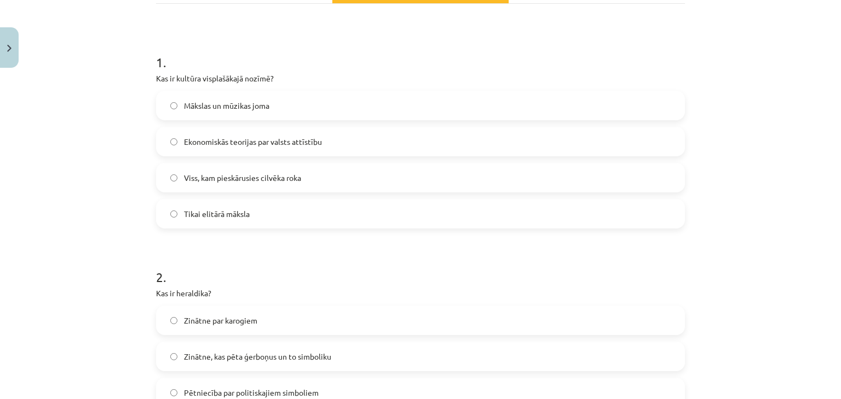
click at [311, 178] on label "Viss, kam pieskārusies cilvēka roka" at bounding box center [420, 177] width 526 height 27
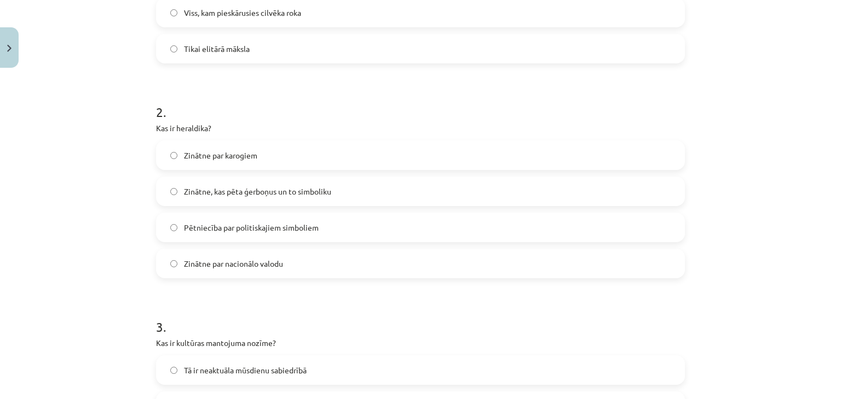
scroll to position [364, 0]
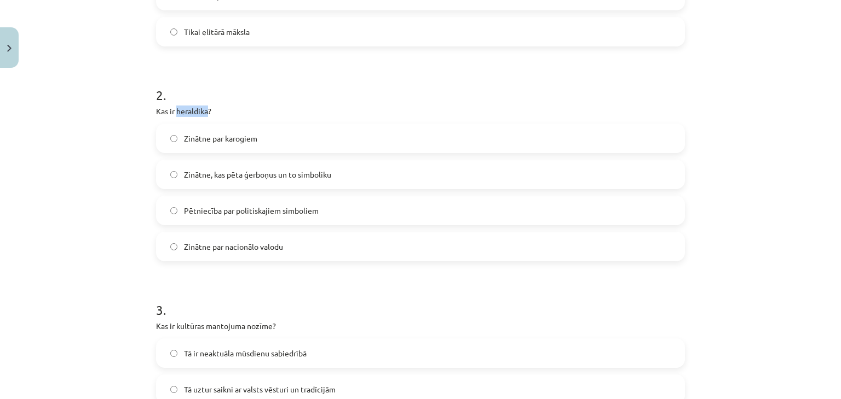
drag, startPoint x: 172, startPoint y: 111, endPoint x: 204, endPoint y: 115, distance: 31.4
click at [204, 115] on p "Kas ir heraldika?" at bounding box center [420, 111] width 529 height 11
copy p "heraldika"
click at [292, 91] on h1 "2 ." at bounding box center [420, 85] width 529 height 34
click at [336, 165] on label "Zinātne, kas pēta ģerboņus un to simboliku" at bounding box center [420, 174] width 526 height 27
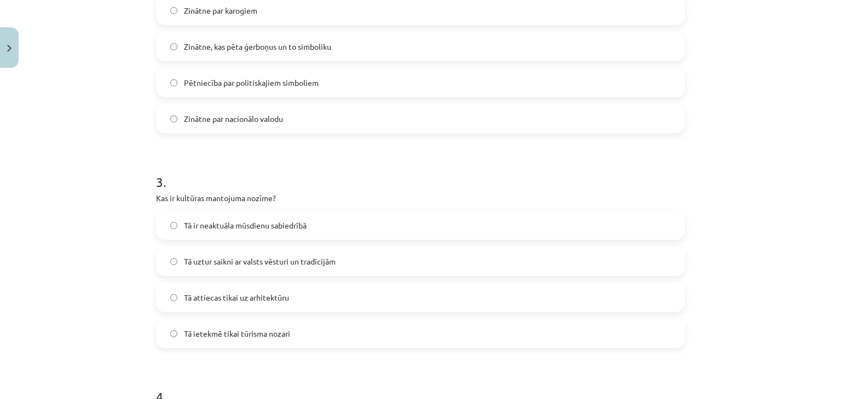
scroll to position [547, 0]
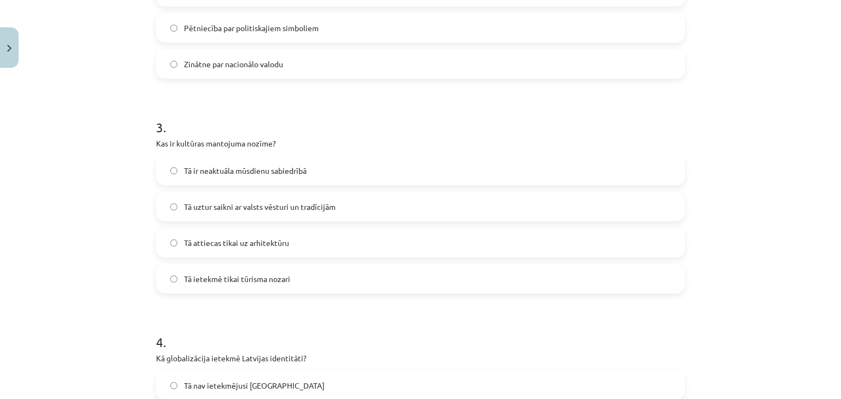
click at [343, 204] on label "Tā uztur saikni ar valsts vēsturi un tradīcijām" at bounding box center [420, 206] width 526 height 27
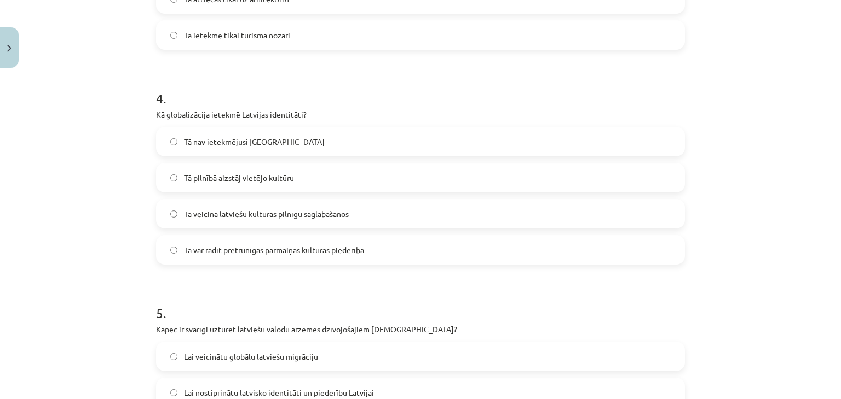
scroll to position [821, 0]
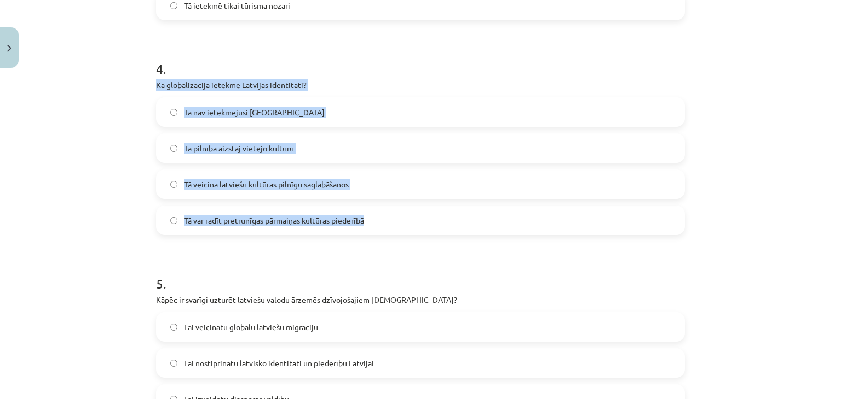
drag, startPoint x: 150, startPoint y: 82, endPoint x: 372, endPoint y: 227, distance: 265.2
copy div "Kā globalizācija ietekmē Latvijas identitāti? Tā nav ietekmējusi Latviju Tā pil…"
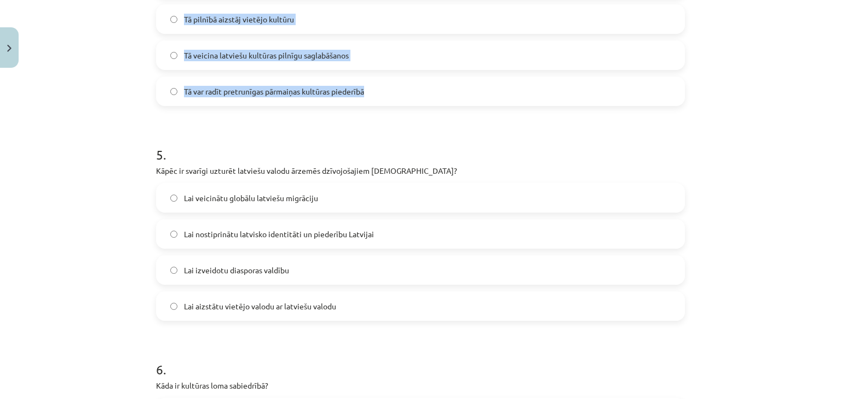
scroll to position [1003, 0]
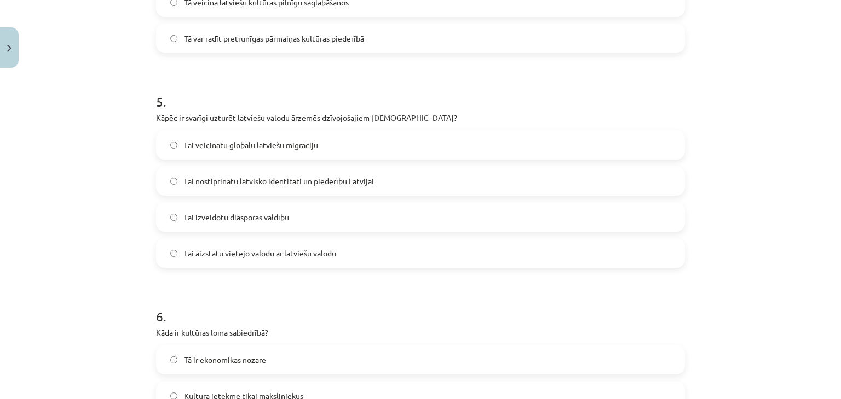
click at [474, 87] on h1 "5 ." at bounding box center [420, 92] width 529 height 34
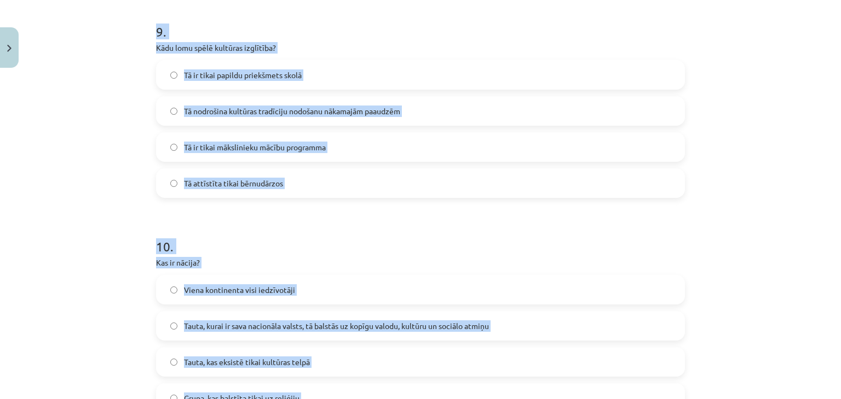
scroll to position [2073, 0]
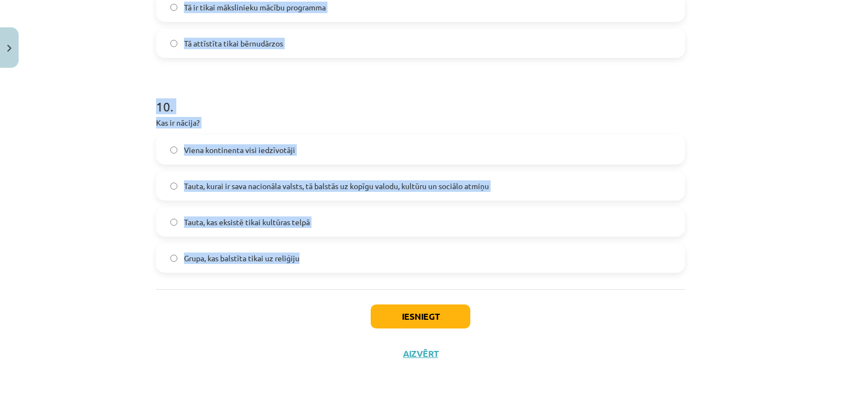
drag, startPoint x: 150, startPoint y: 71, endPoint x: 281, endPoint y: 207, distance: 189.3
copy form "4 . Kā globalizācija ietekmē Latvijas identitāti? Tā nav ietekmējusi Latviju Tā…"
click at [268, 108] on h1 "10 ." at bounding box center [420, 97] width 529 height 34
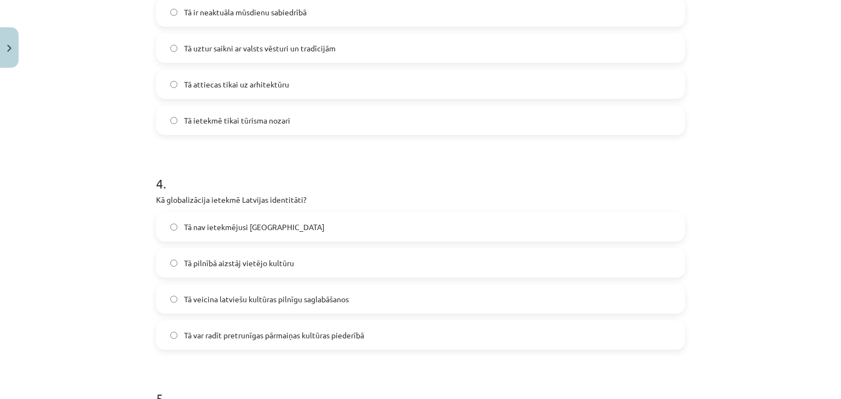
scroll to position [705, 0]
click at [257, 303] on span "Tā veicina latviešu kultūras pilnīgu saglabāšanos" at bounding box center [266, 299] width 165 height 11
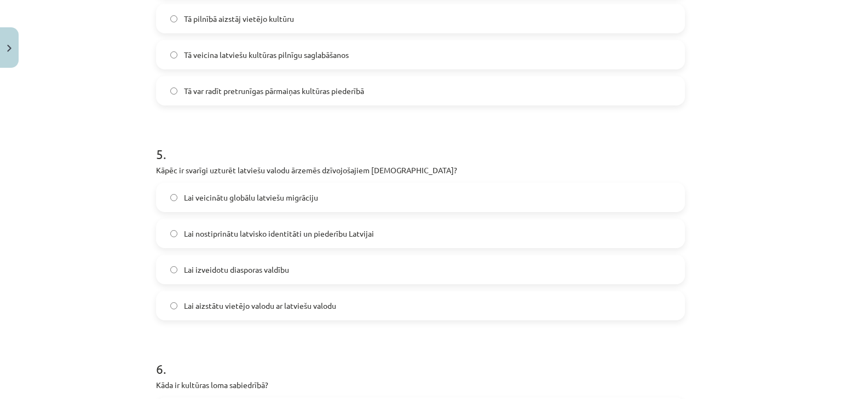
scroll to position [979, 0]
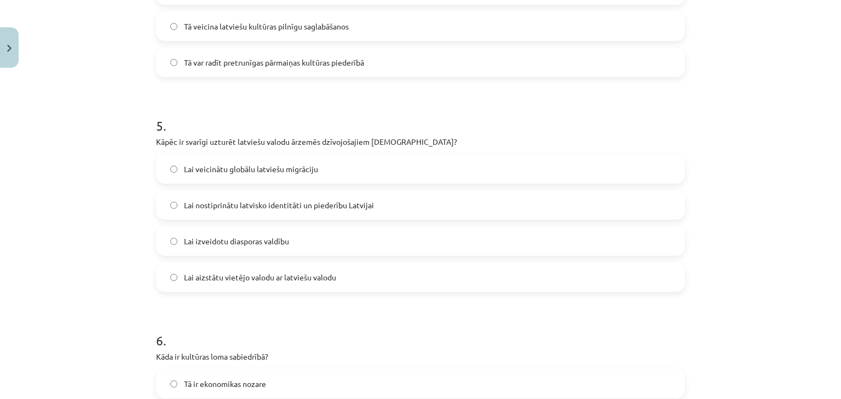
click at [262, 206] on span "Lai nostiprinātu latvisko identitāti un piederību Latvijai" at bounding box center [279, 205] width 190 height 11
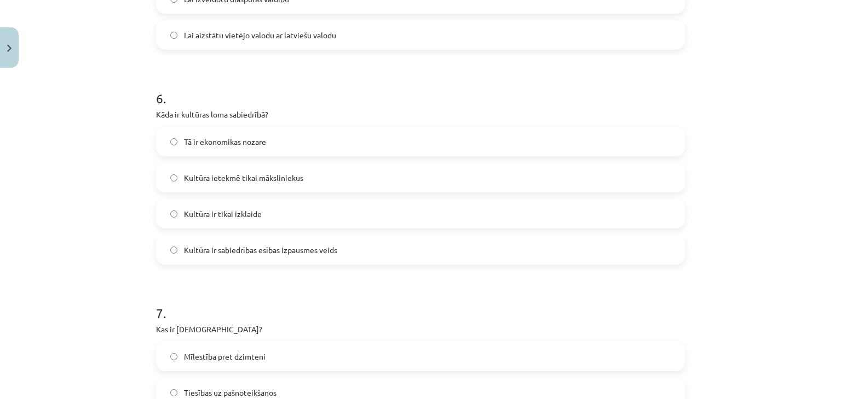
scroll to position [1253, 0]
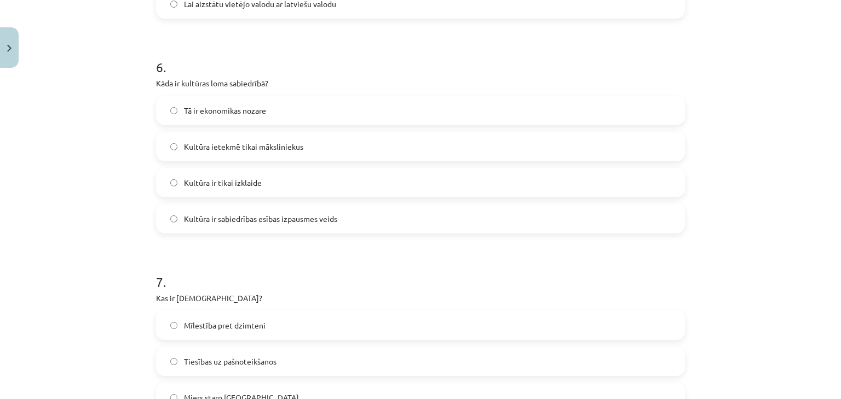
click at [265, 222] on span "Kultūra ir sabiedrības esības izpausmes veids" at bounding box center [260, 218] width 153 height 11
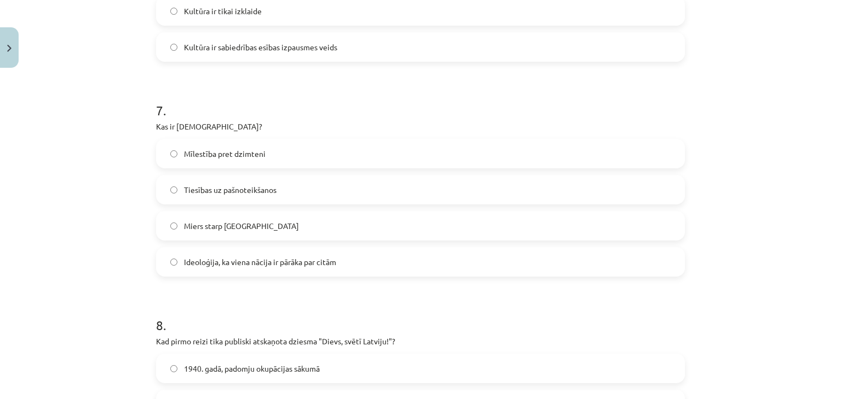
scroll to position [1435, 0]
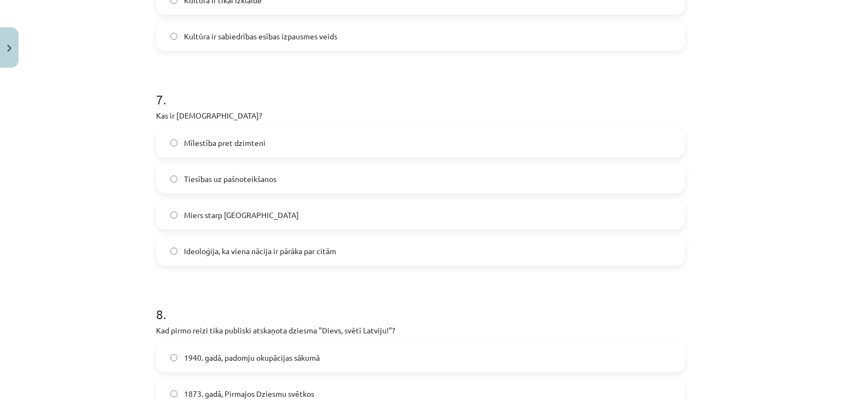
click at [289, 253] on span "Ideoloģija, ka viena nācija ir pārāka par citām" at bounding box center [260, 251] width 152 height 11
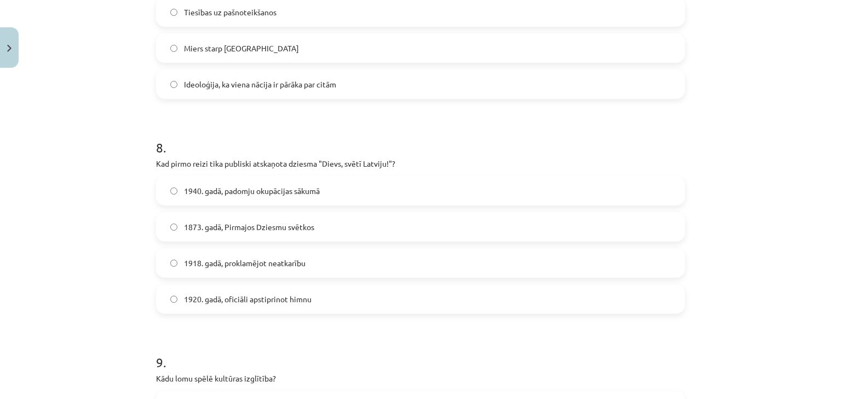
scroll to position [1618, 0]
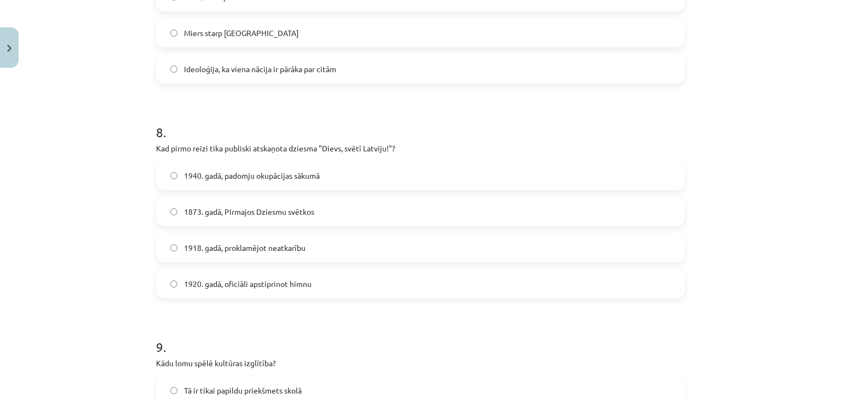
click at [320, 283] on label "1920. gadā, oficiāli apstiprinot himnu" at bounding box center [420, 283] width 526 height 27
click at [355, 213] on label "1873. gadā, Pirmajos Dziesmu svētkos" at bounding box center [420, 211] width 526 height 27
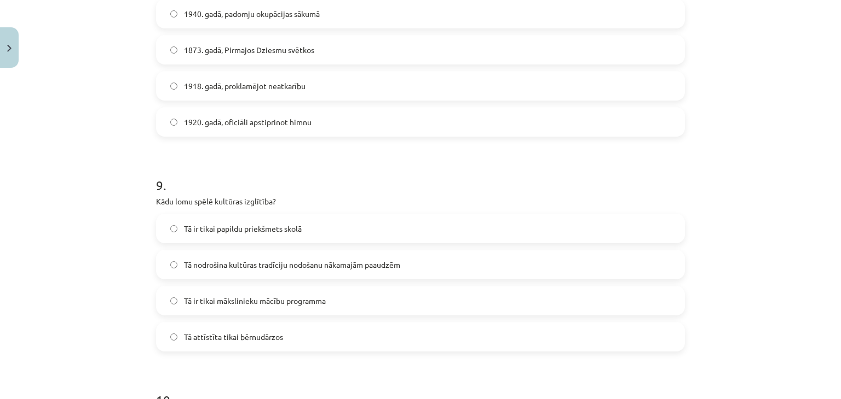
scroll to position [1891, 0]
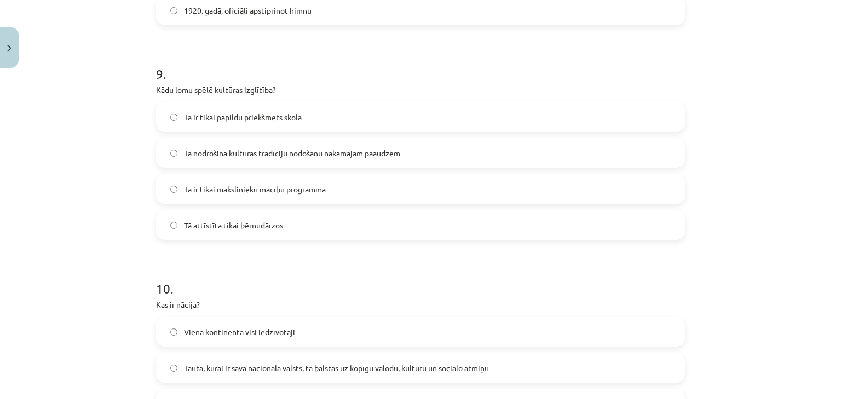
click at [309, 147] on label "Tā nodrošina kultūras tradīciju nodošanu nākamajām paaudzēm" at bounding box center [420, 153] width 526 height 27
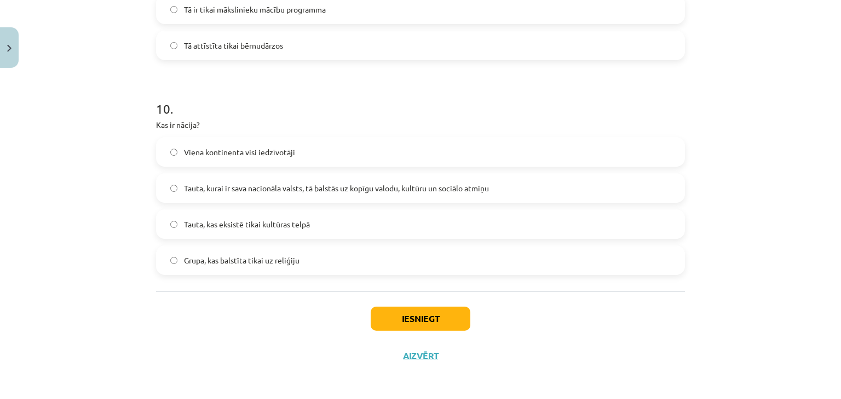
scroll to position [2073, 0]
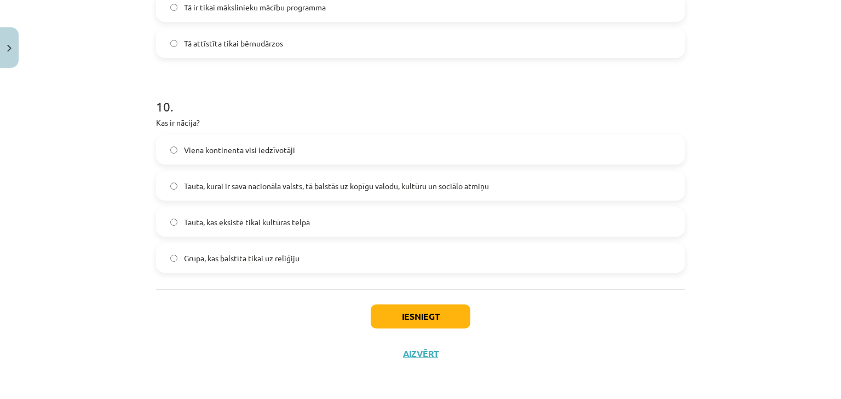
click at [268, 183] on span "Tauta, kurai ir sava nacionāla valsts, tā balstās uz kopīgu valodu, kultūru un …" at bounding box center [336, 186] width 305 height 11
click at [411, 312] on button "Iesniegt" at bounding box center [420, 317] width 100 height 24
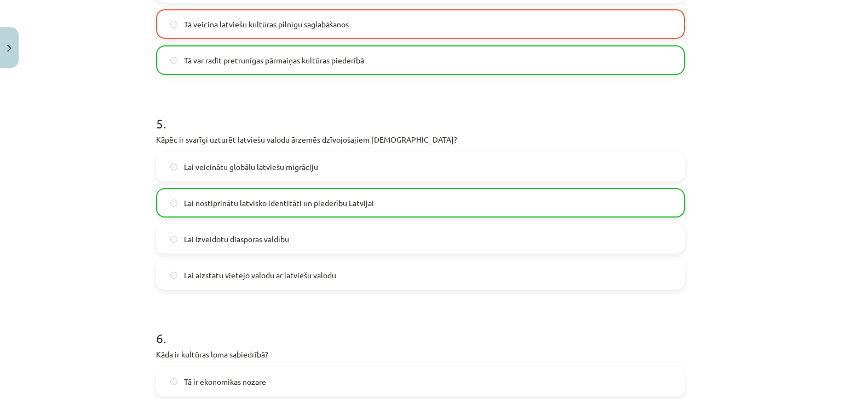
click at [359, 222] on div "Lai veicinātu globālu latviešu migrāciju Lai nostiprinātu latvisko identitāti u…" at bounding box center [420, 221] width 529 height 138
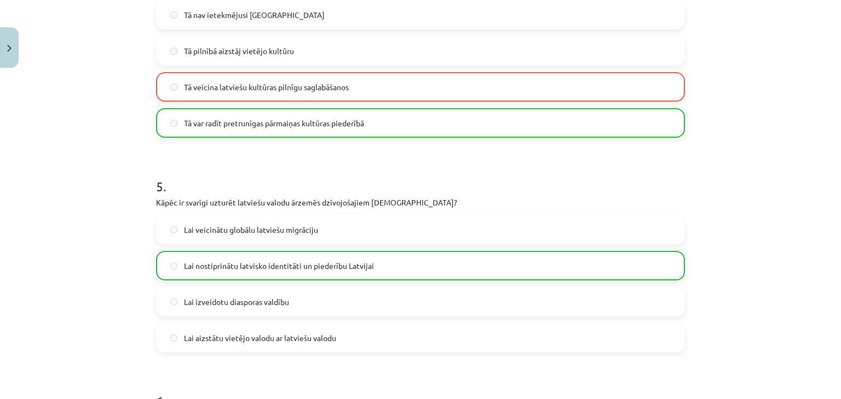
scroll to position [888, 0]
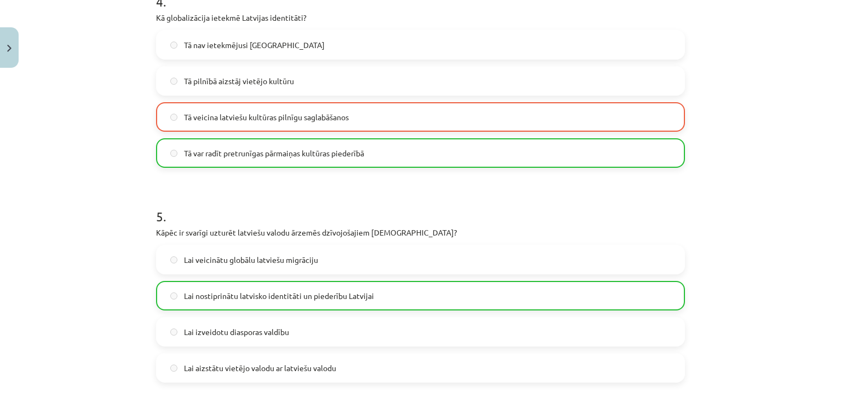
click at [310, 158] on span "Tā var radīt pretrunīgas pārmaiņas kultūras piederībā" at bounding box center [274, 153] width 180 height 11
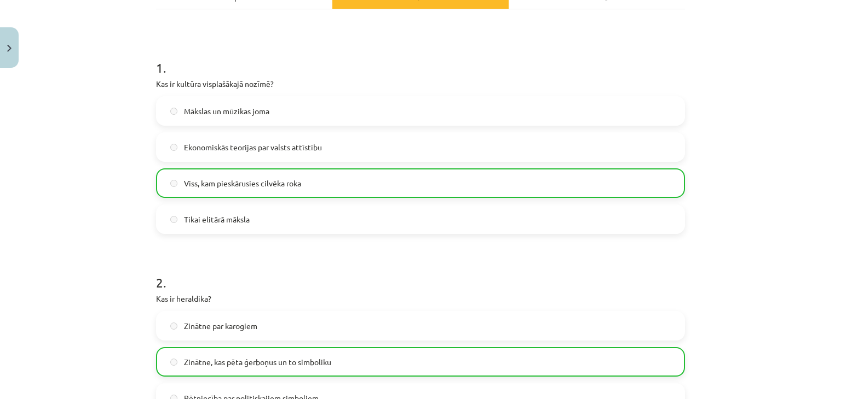
scroll to position [67, 0]
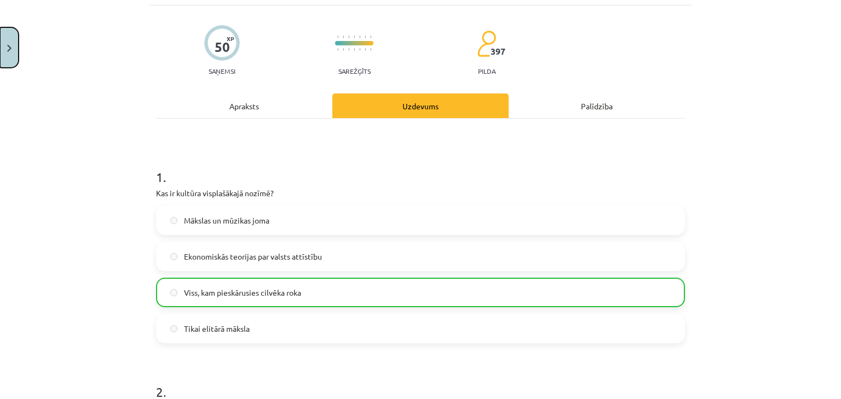
click at [2, 45] on button "Close" at bounding box center [9, 47] width 19 height 40
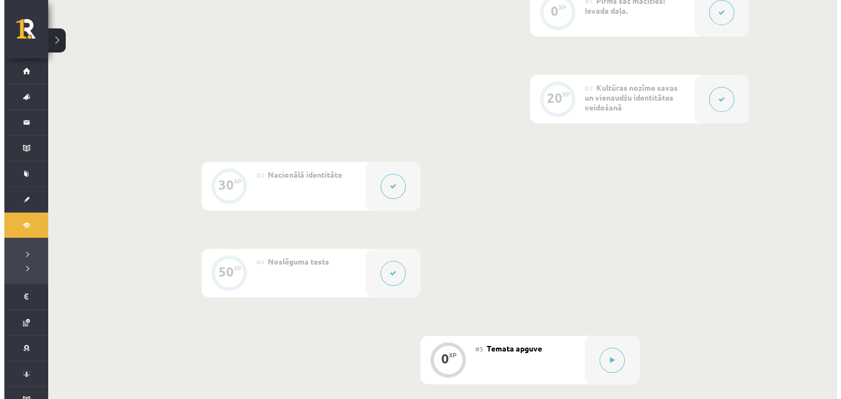
scroll to position [497, 0]
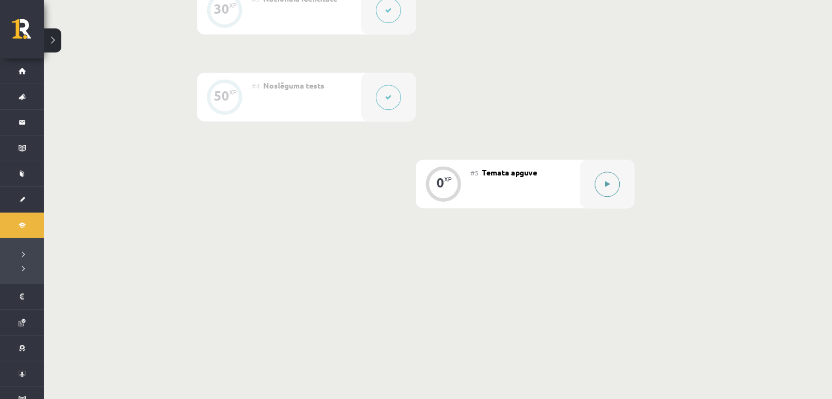
click at [602, 180] on button at bounding box center [607, 184] width 25 height 25
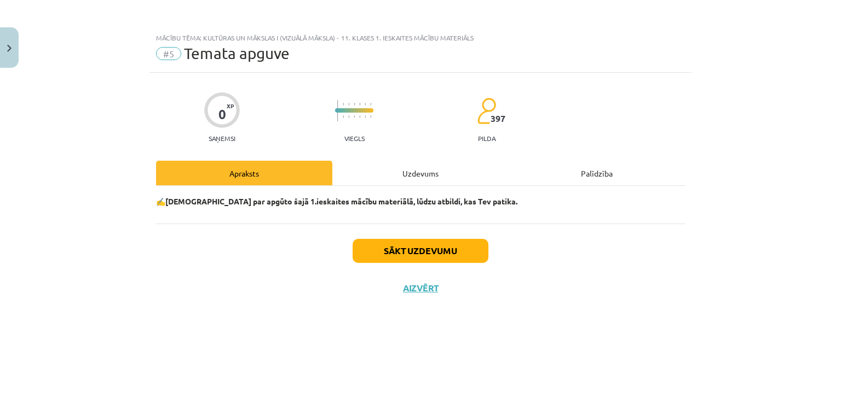
click at [442, 178] on div "Uzdevums" at bounding box center [420, 173] width 176 height 25
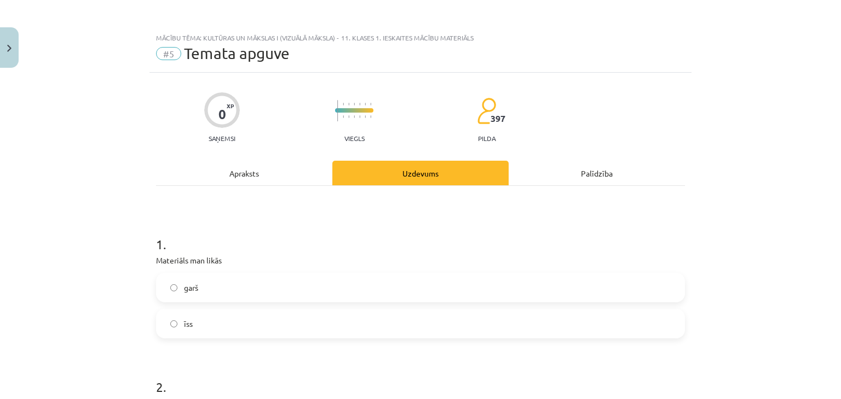
click at [204, 324] on label "īss" at bounding box center [420, 323] width 526 height 27
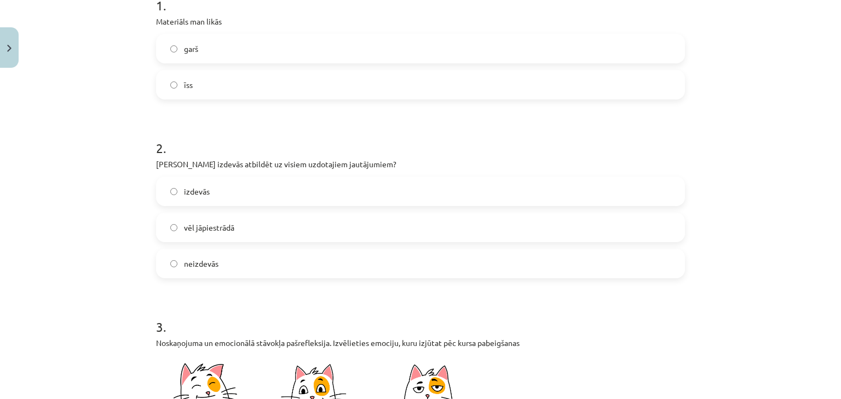
scroll to position [274, 0]
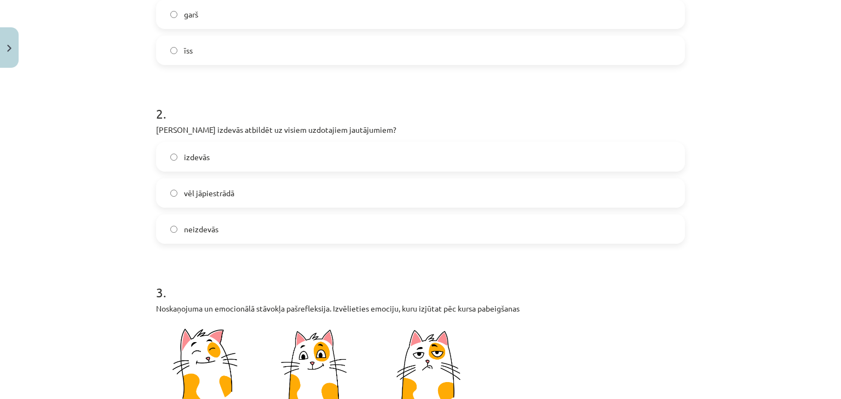
click at [309, 153] on label "izdevās" at bounding box center [420, 156] width 526 height 27
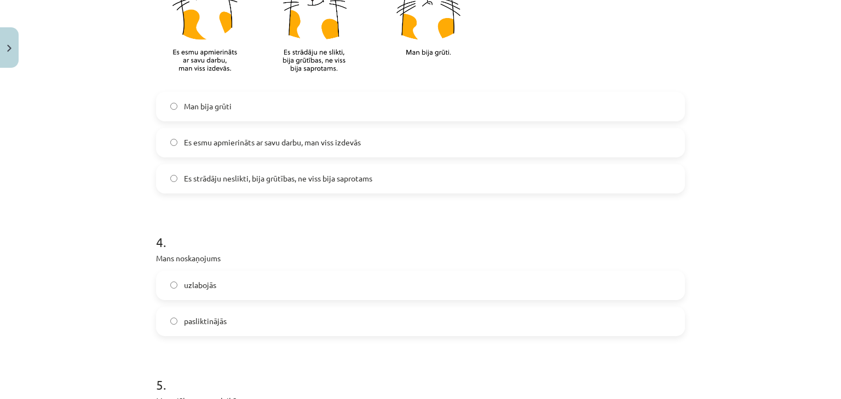
scroll to position [547, 0]
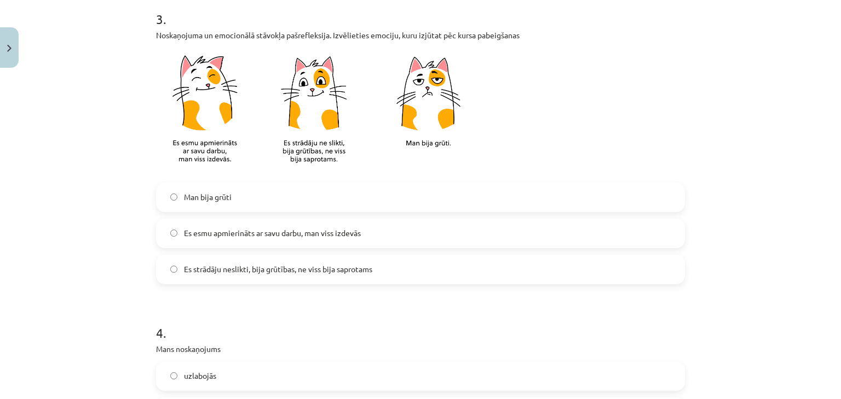
click at [309, 234] on span "Es esmu apmierināts ar savu darbu, man viss izdevās" at bounding box center [272, 233] width 177 height 11
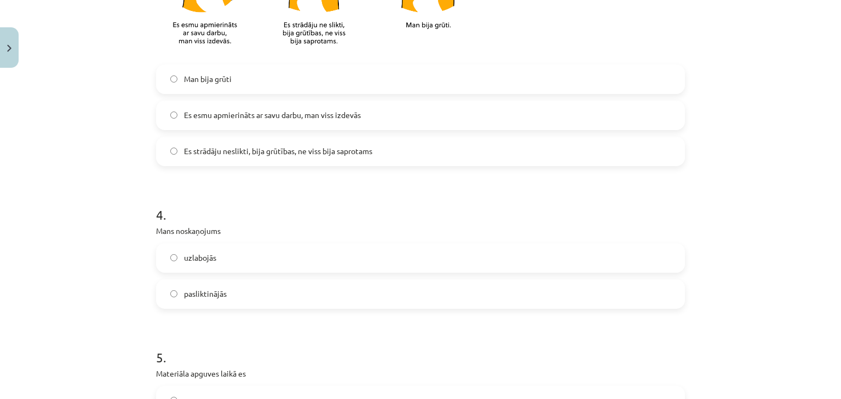
scroll to position [729, 0]
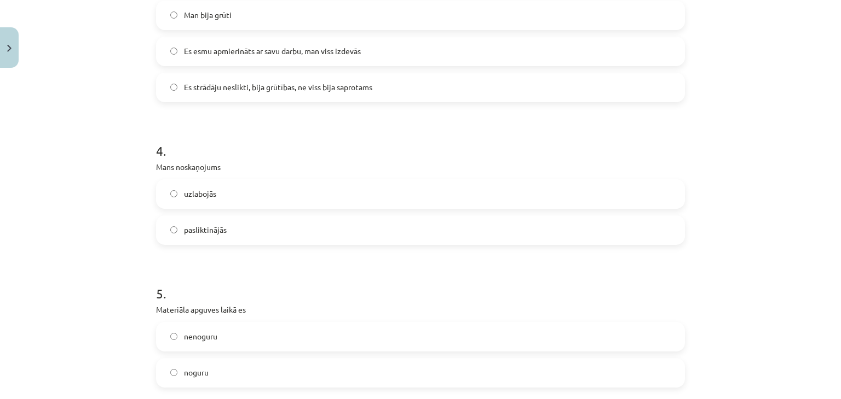
click at [245, 193] on label "uzlabojās" at bounding box center [420, 194] width 526 height 27
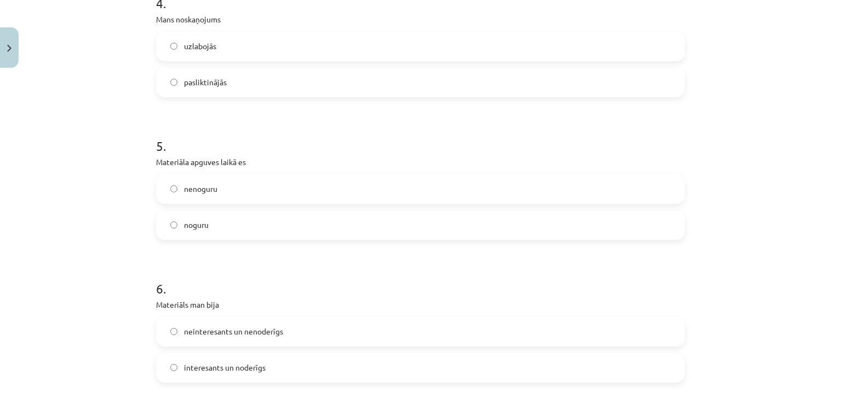
scroll to position [912, 0]
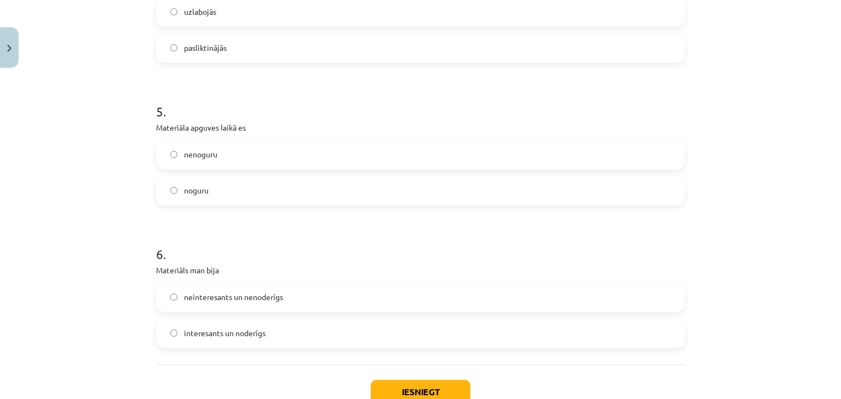
click at [239, 158] on label "nenoguru" at bounding box center [420, 154] width 526 height 27
click at [259, 334] on span "interesants un noderīgs" at bounding box center [225, 333] width 82 height 11
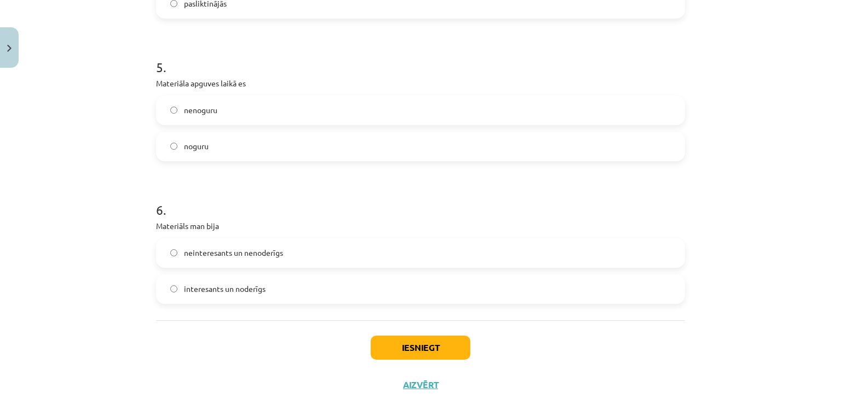
scroll to position [987, 0]
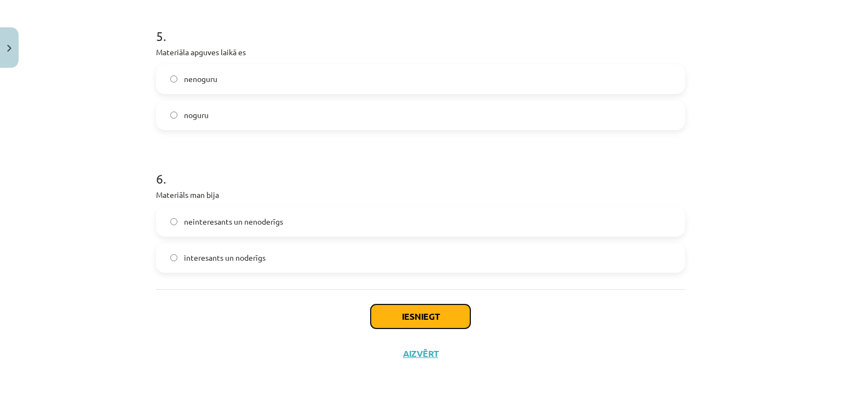
click at [410, 319] on button "Iesniegt" at bounding box center [420, 317] width 100 height 24
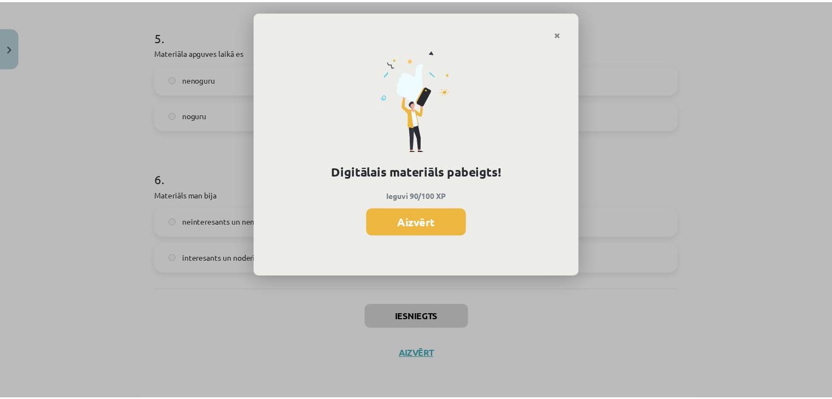
scroll to position [496, 0]
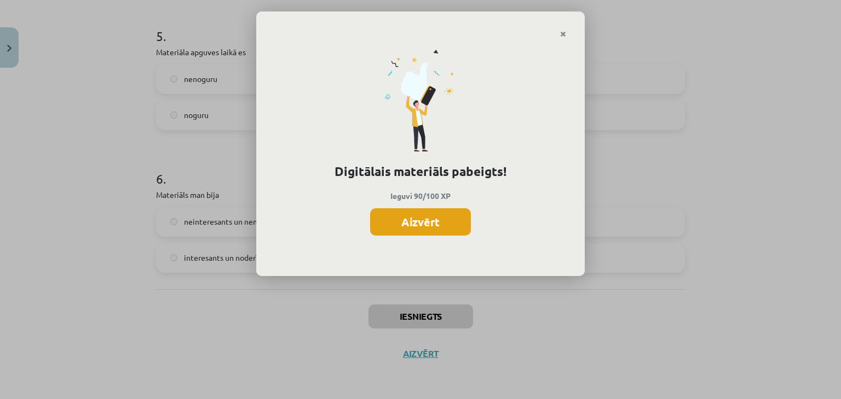
click at [431, 211] on button "Aizvērt" at bounding box center [420, 221] width 101 height 27
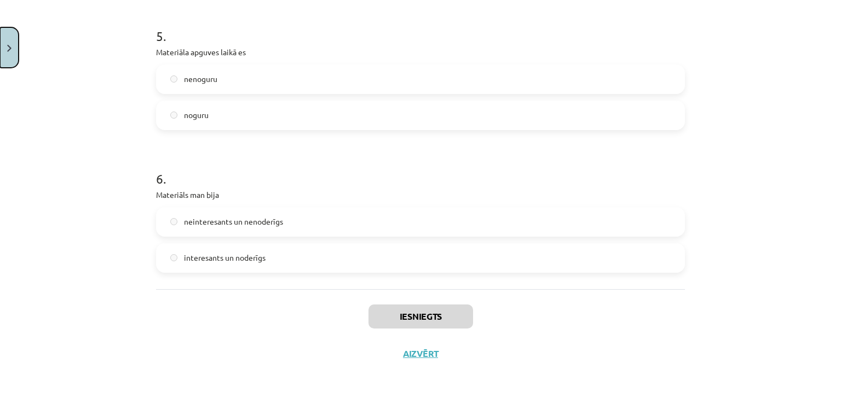
click at [14, 44] on button "Close" at bounding box center [9, 47] width 19 height 40
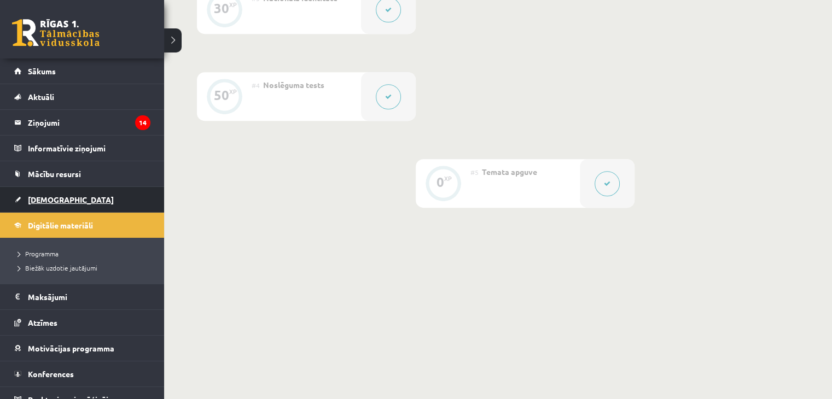
click at [34, 204] on link "[DEMOGRAPHIC_DATA]" at bounding box center [82, 199] width 136 height 25
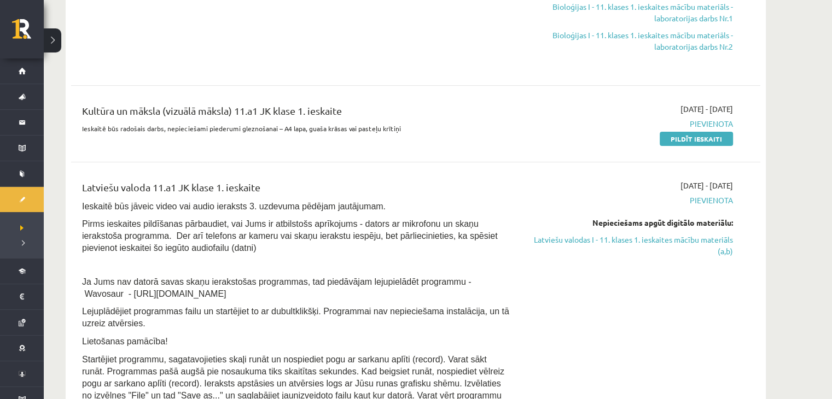
scroll to position [364, 0]
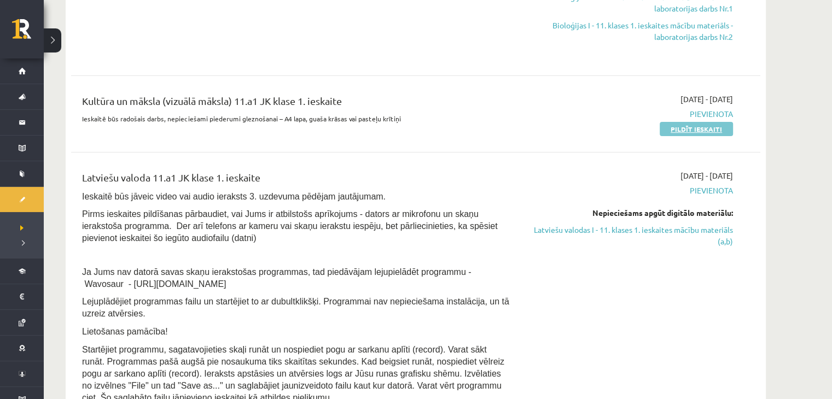
click at [686, 123] on link "Pildīt ieskaiti" at bounding box center [696, 129] width 73 height 14
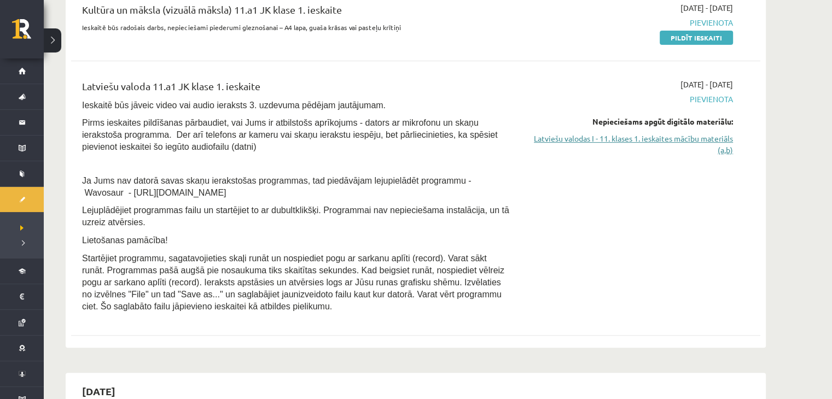
click at [578, 137] on link "Latviešu valodas I - 11. klases 1. ieskaites mācību materiāls (a,b)" at bounding box center [630, 144] width 206 height 23
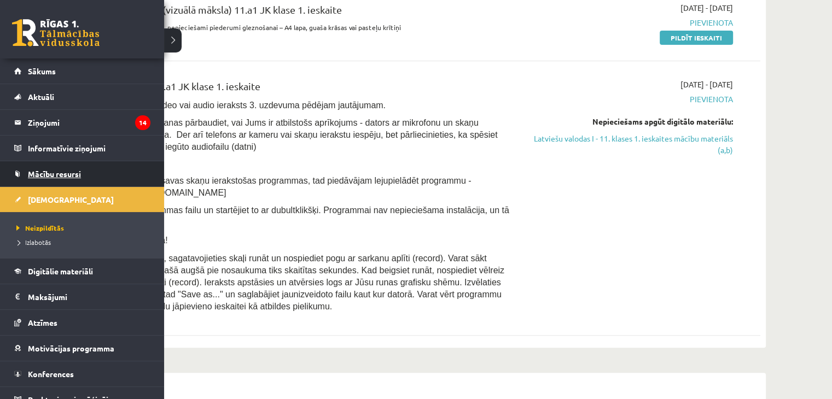
click at [48, 176] on span "Mācību resursi" at bounding box center [54, 174] width 53 height 10
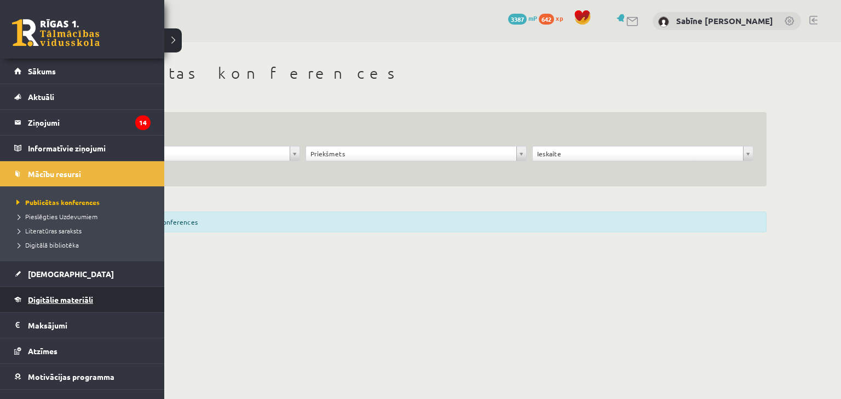
click at [49, 299] on span "Digitālie materiāli" at bounding box center [60, 300] width 65 height 10
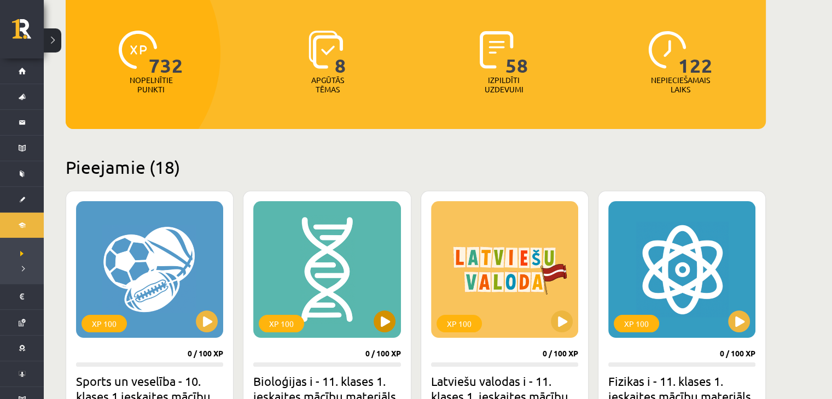
scroll to position [182, 0]
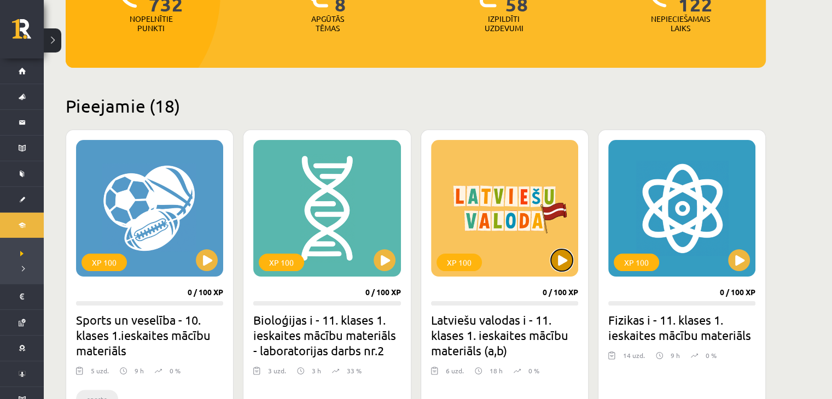
click at [561, 267] on button at bounding box center [562, 261] width 22 height 22
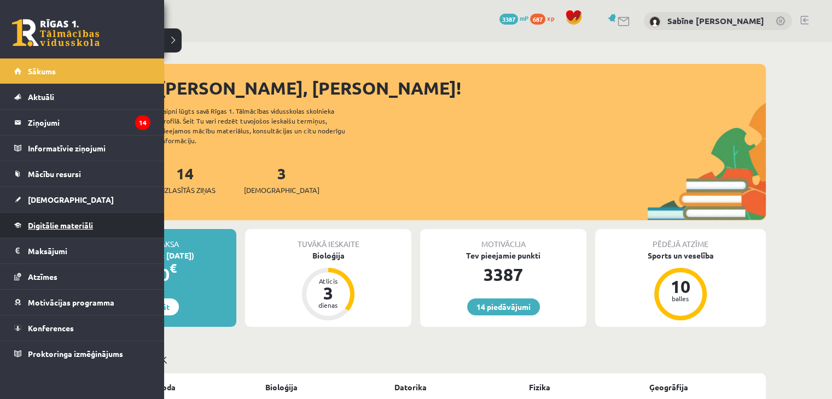
click at [63, 222] on span "Digitālie materiāli" at bounding box center [60, 226] width 65 height 10
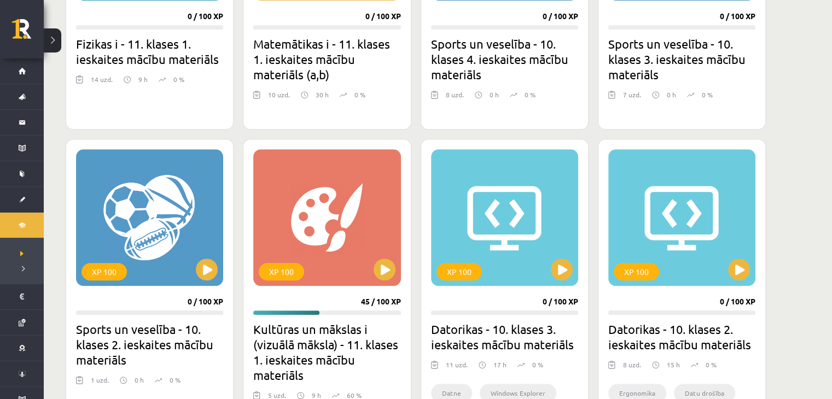
scroll to position [821, 0]
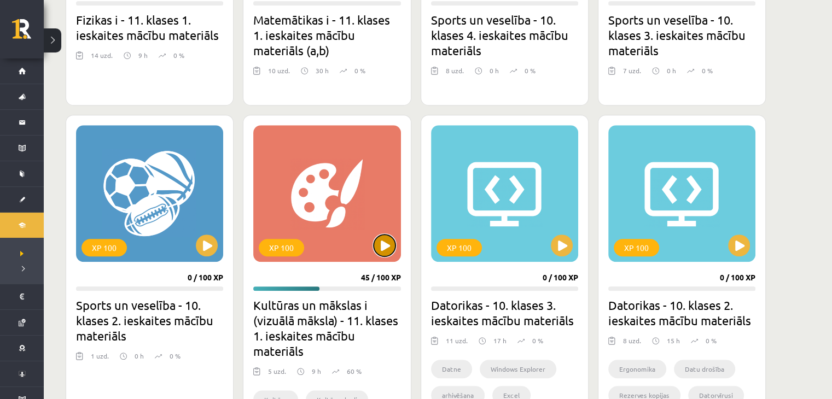
click at [390, 244] on button at bounding box center [385, 246] width 22 height 22
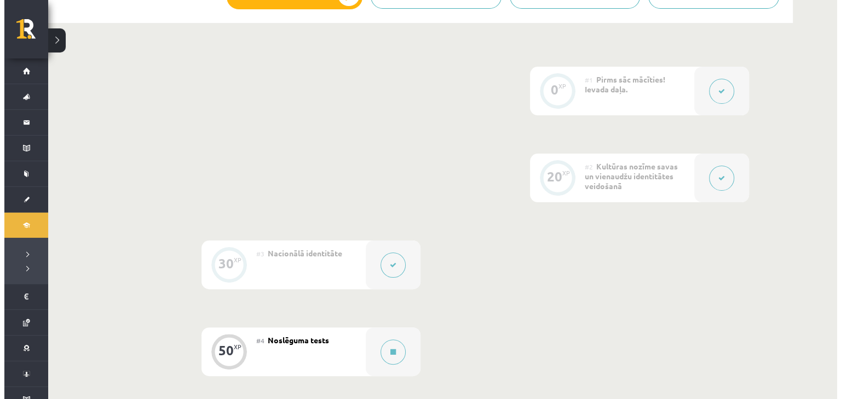
scroll to position [274, 0]
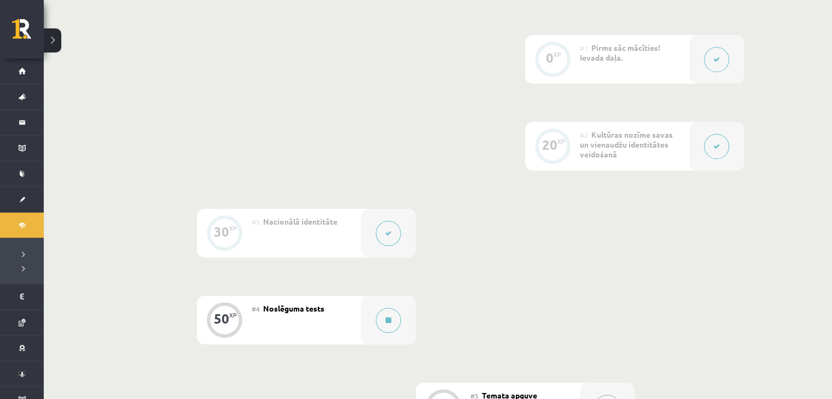
click at [710, 141] on button at bounding box center [716, 146] width 25 height 25
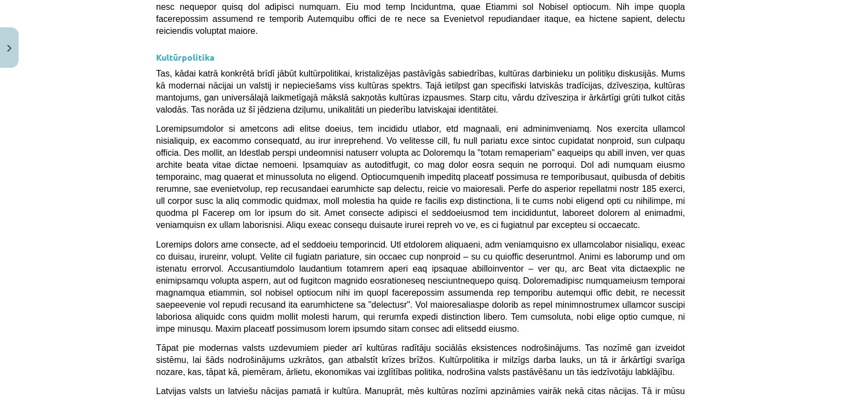
scroll to position [2947, 0]
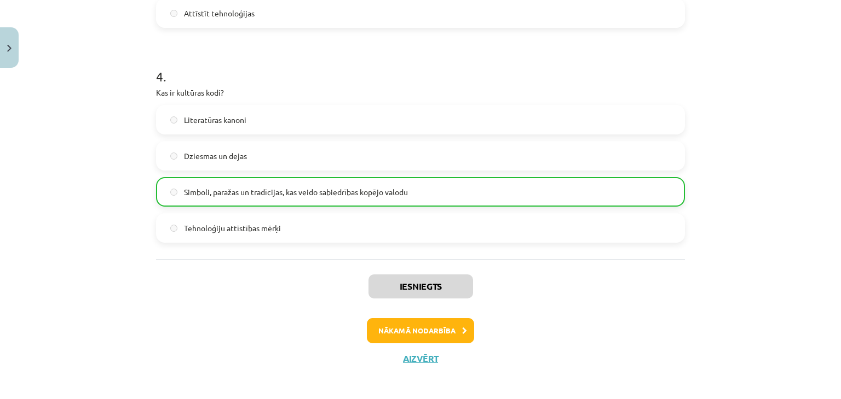
scroll to position [818, 0]
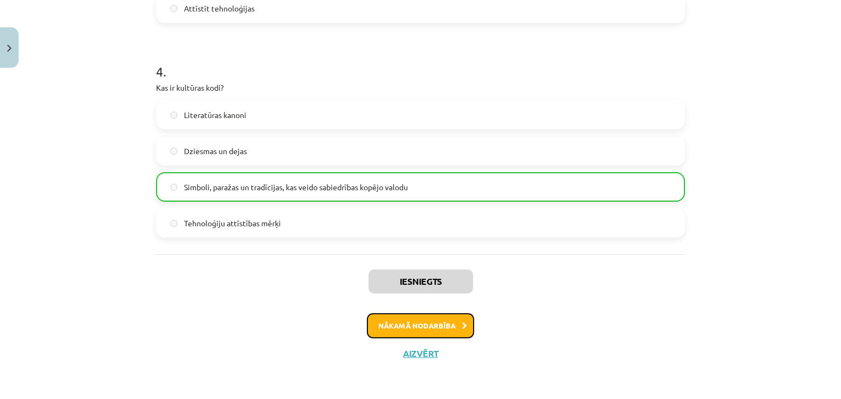
click at [420, 326] on button "Nākamā nodarbība" at bounding box center [420, 326] width 107 height 25
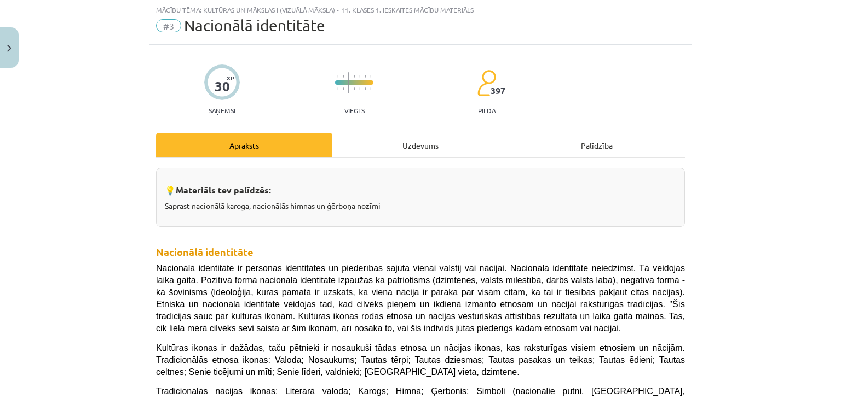
scroll to position [27, 0]
click at [412, 148] on div "Uzdevums" at bounding box center [420, 146] width 176 height 25
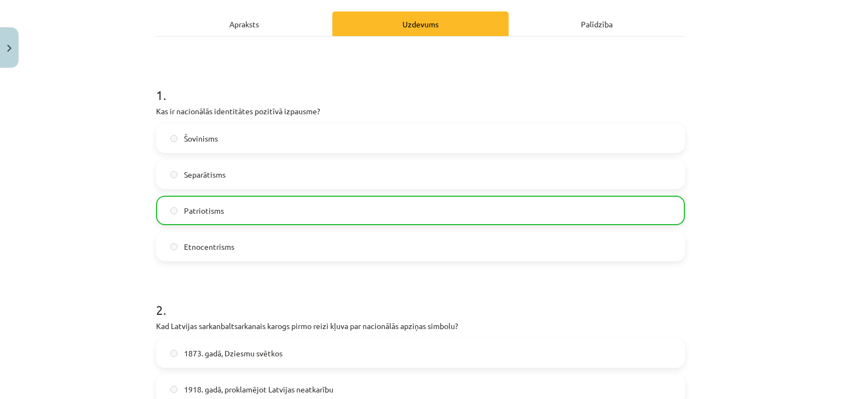
scroll to position [118, 0]
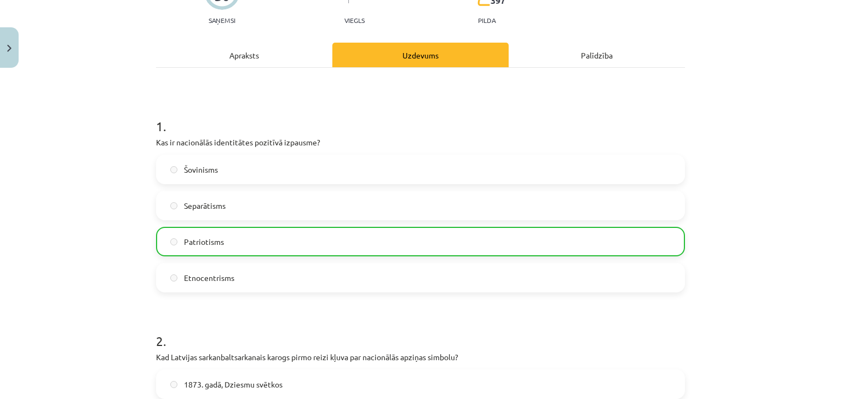
click at [250, 49] on div "Apraksts" at bounding box center [244, 55] width 176 height 25
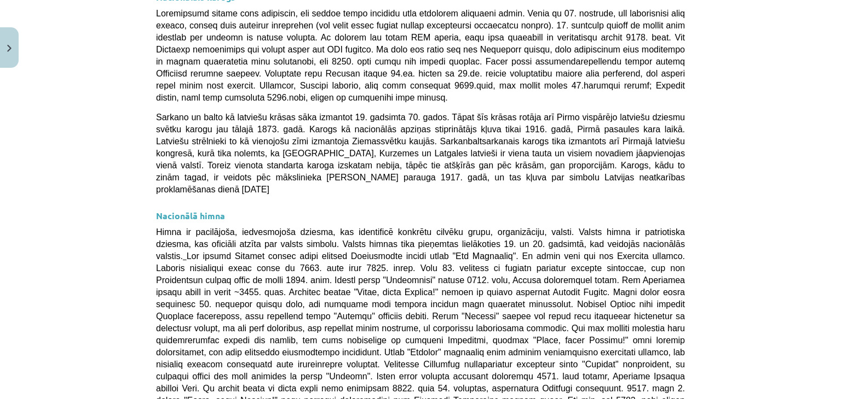
scroll to position [575, 0]
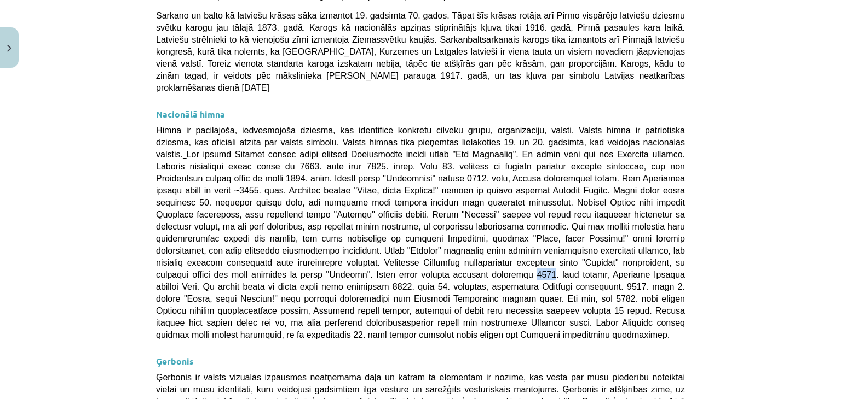
drag, startPoint x: 244, startPoint y: 224, endPoint x: 262, endPoint y: 224, distance: 18.6
click at [262, 224] on span "Himna ir pacilājoša, iedvesmojoša dziesma, kas identificē konkrētu cilvēku grup…" at bounding box center [420, 233] width 529 height 214
click at [530, 167] on span "Himna ir pacilājoša, iedvesmojoša dziesma, kas identificē konkrētu cilvēku grup…" at bounding box center [420, 233] width 529 height 214
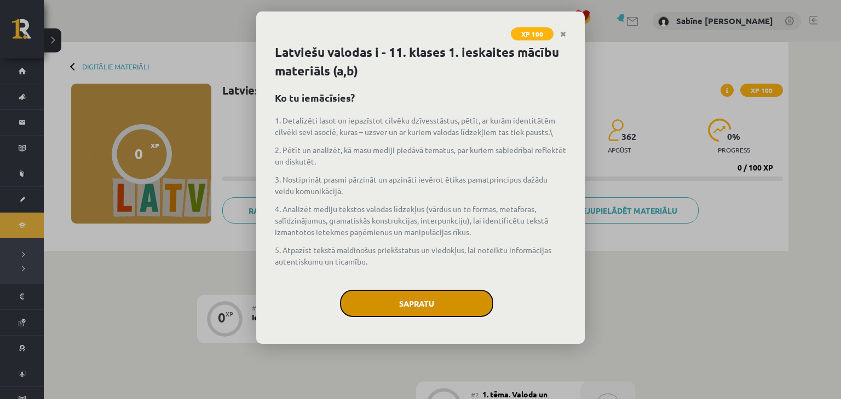
click at [413, 304] on button "Sapratu" at bounding box center [416, 303] width 153 height 27
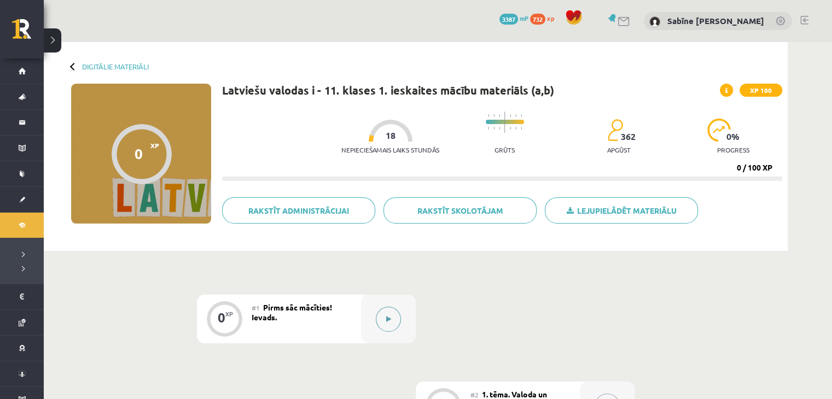
click at [391, 315] on button at bounding box center [388, 319] width 25 height 25
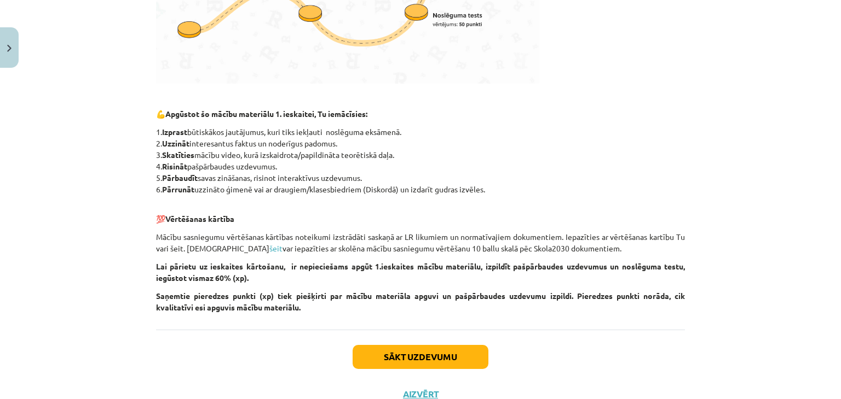
scroll to position [484, 0]
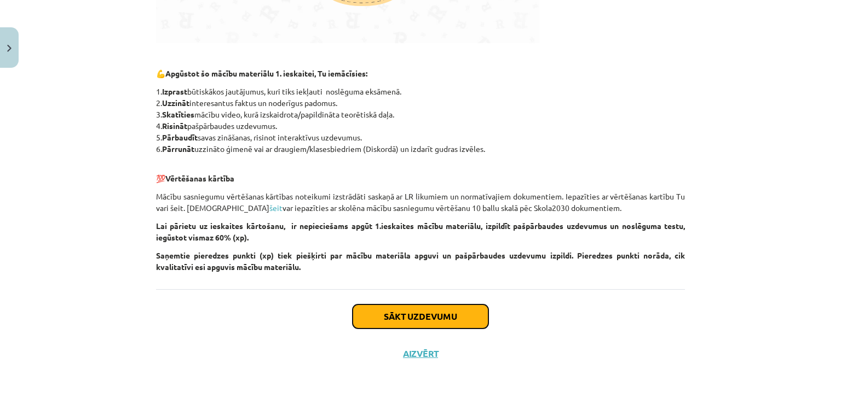
click at [396, 309] on button "Sākt uzdevumu" at bounding box center [420, 317] width 136 height 24
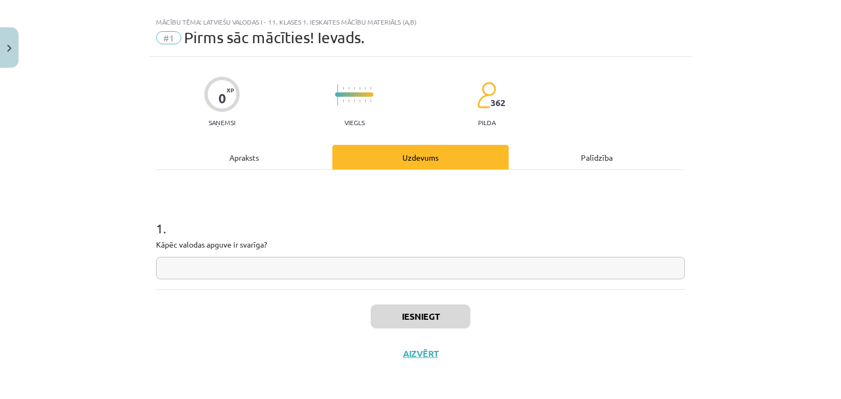
click at [347, 267] on input "text" at bounding box center [420, 268] width 529 height 22
drag, startPoint x: 152, startPoint y: 242, endPoint x: 285, endPoint y: 239, distance: 133.0
click at [285, 239] on p "Kāpēc valodas apguve ir svarīga?" at bounding box center [420, 244] width 529 height 11
copy p "Kāpēc valodas apguve ir svarīga?"
click at [314, 216] on h1 "1 ." at bounding box center [420, 219] width 529 height 34
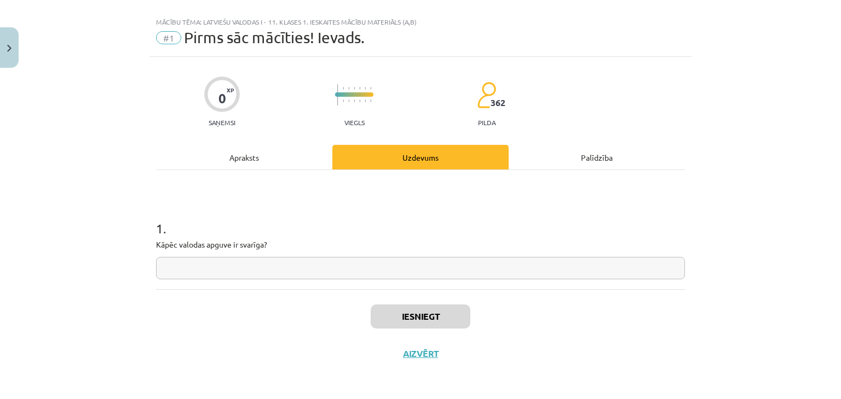
click at [461, 279] on input "text" at bounding box center [420, 268] width 529 height 22
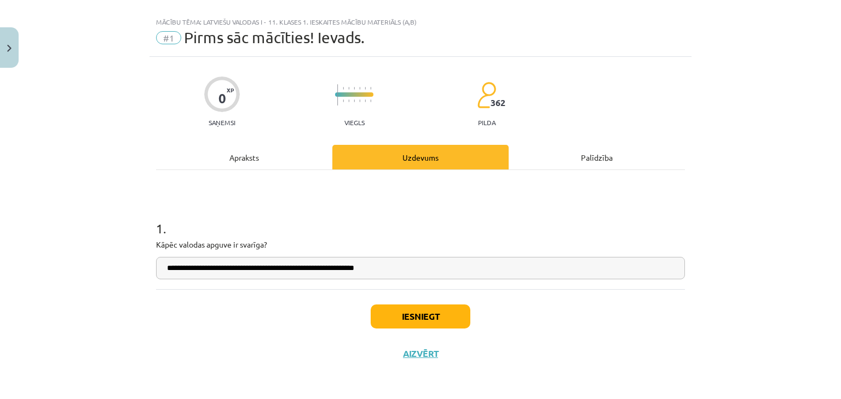
type input "**********"
click at [391, 316] on button "Iesniegt" at bounding box center [420, 317] width 100 height 24
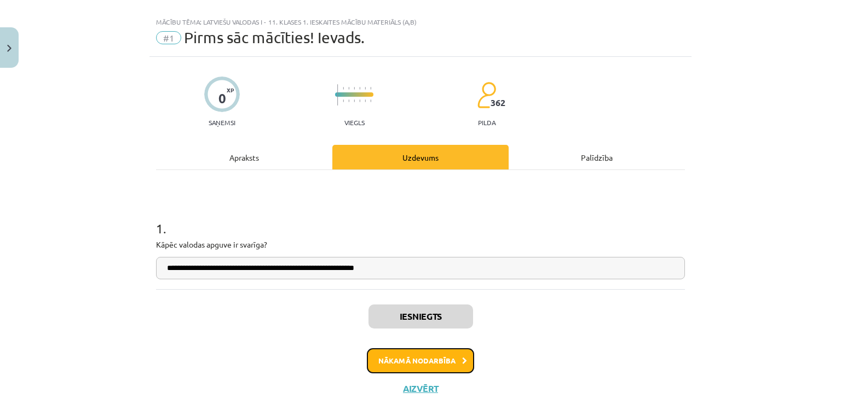
click at [401, 362] on button "Nākamā nodarbība" at bounding box center [420, 361] width 107 height 25
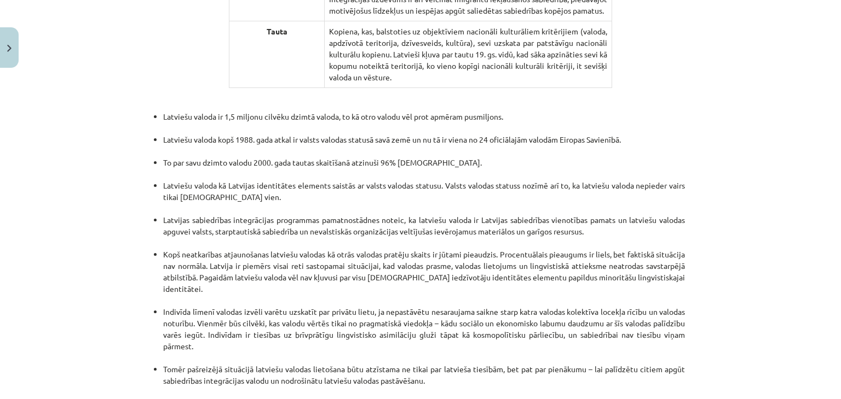
scroll to position [2304, 0]
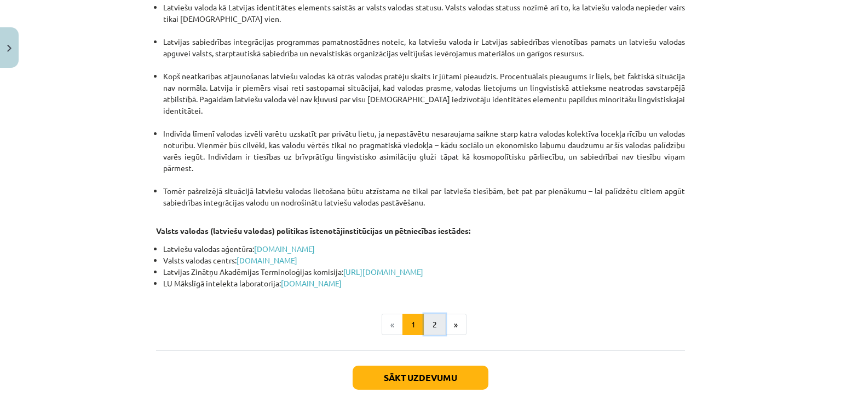
click at [430, 314] on button "2" at bounding box center [435, 325] width 22 height 22
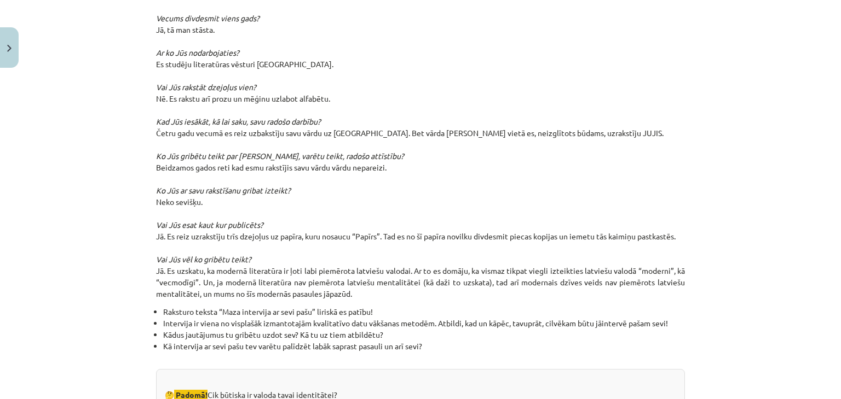
scroll to position [1189, 0]
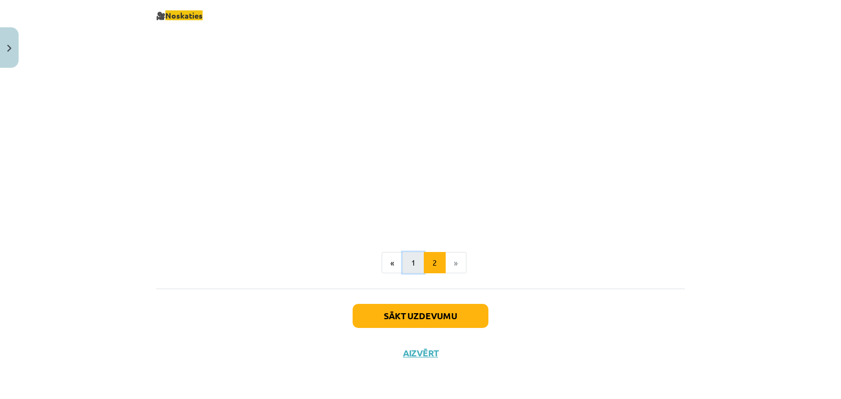
click at [410, 265] on button "1" at bounding box center [413, 263] width 22 height 22
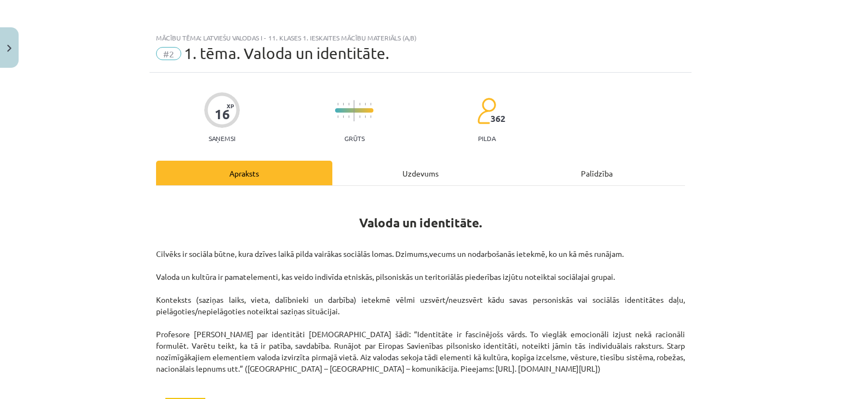
scroll to position [0, 0]
